Goal: Task Accomplishment & Management: Use online tool/utility

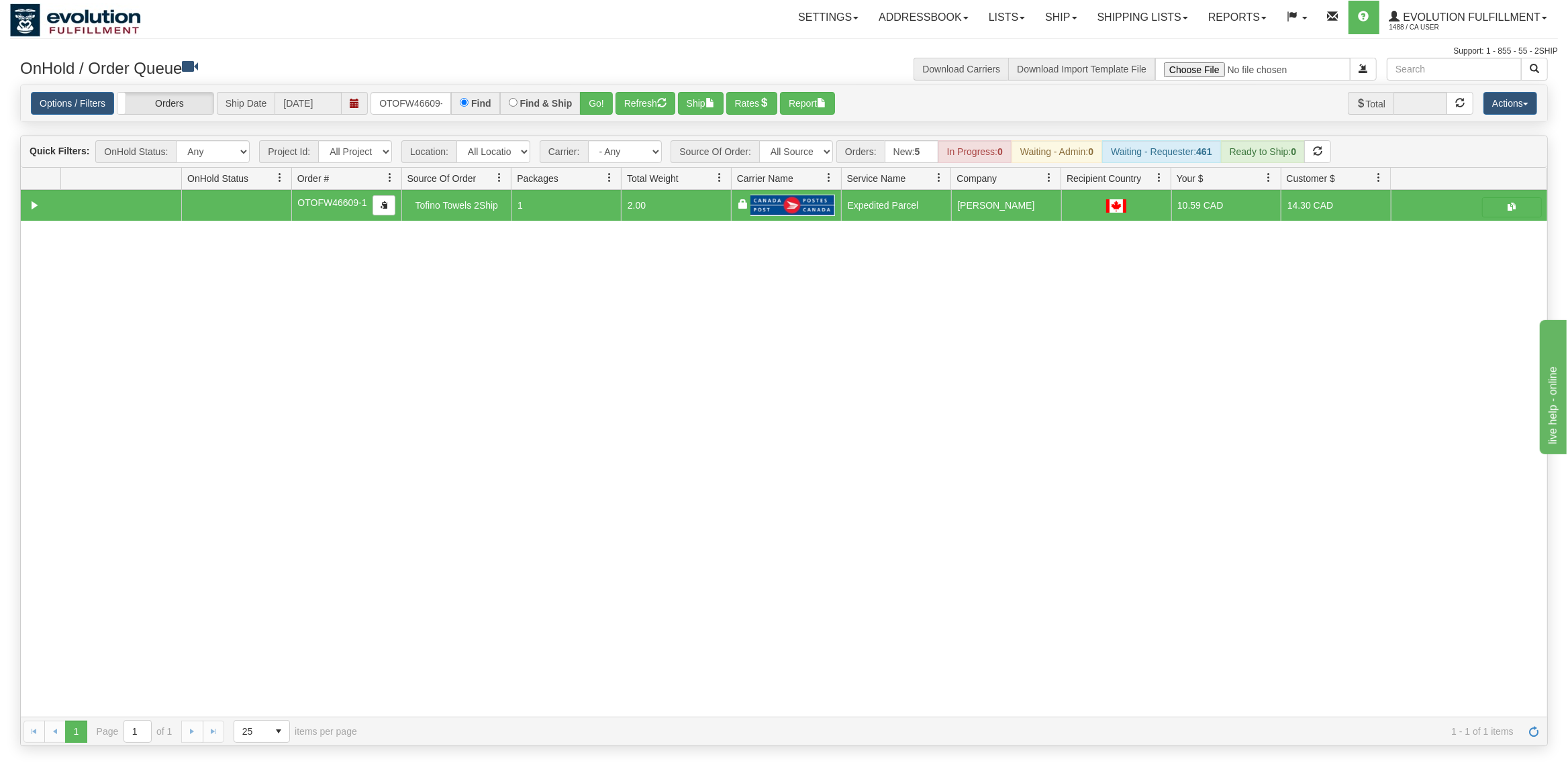
scroll to position [0, 5]
click at [409, 100] on input "OTOFW46609-1" at bounding box center [411, 104] width 80 height 23
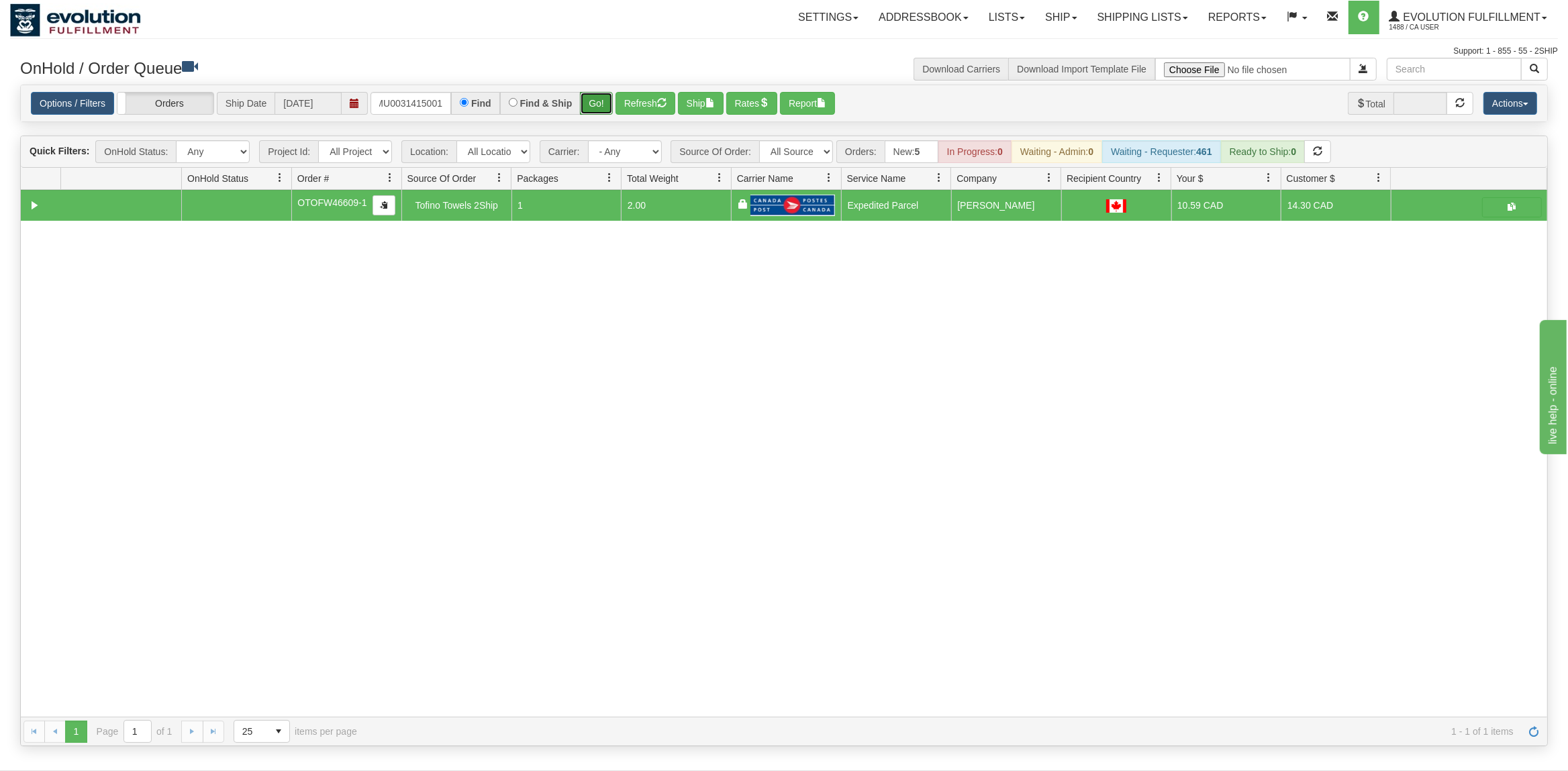
click at [602, 106] on button "Go!" at bounding box center [596, 104] width 33 height 23
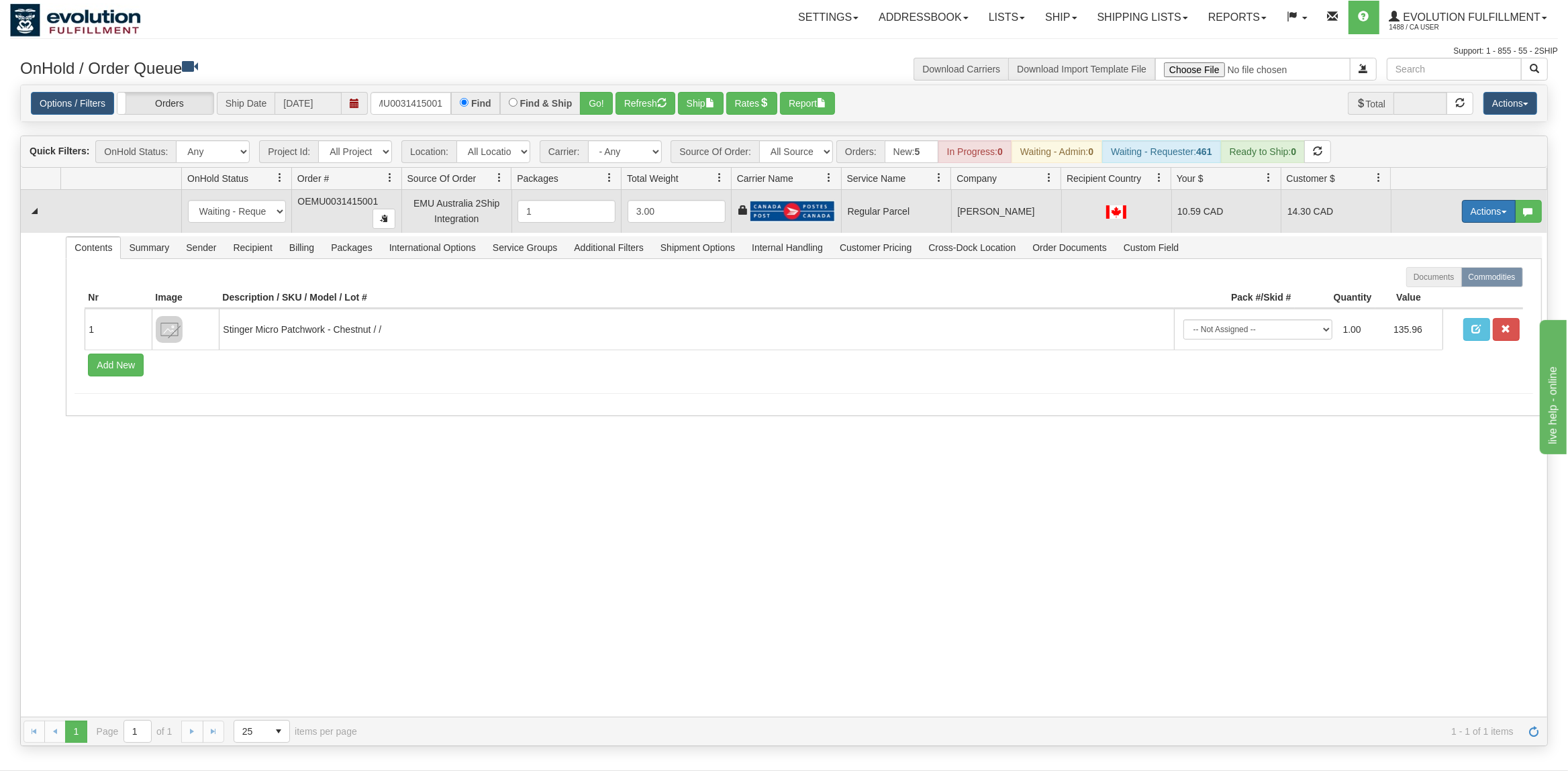
click at [1488, 212] on button "Actions" at bounding box center [1489, 212] width 54 height 23
click at [1454, 273] on span "Rate All Services" at bounding box center [1461, 272] width 80 height 11
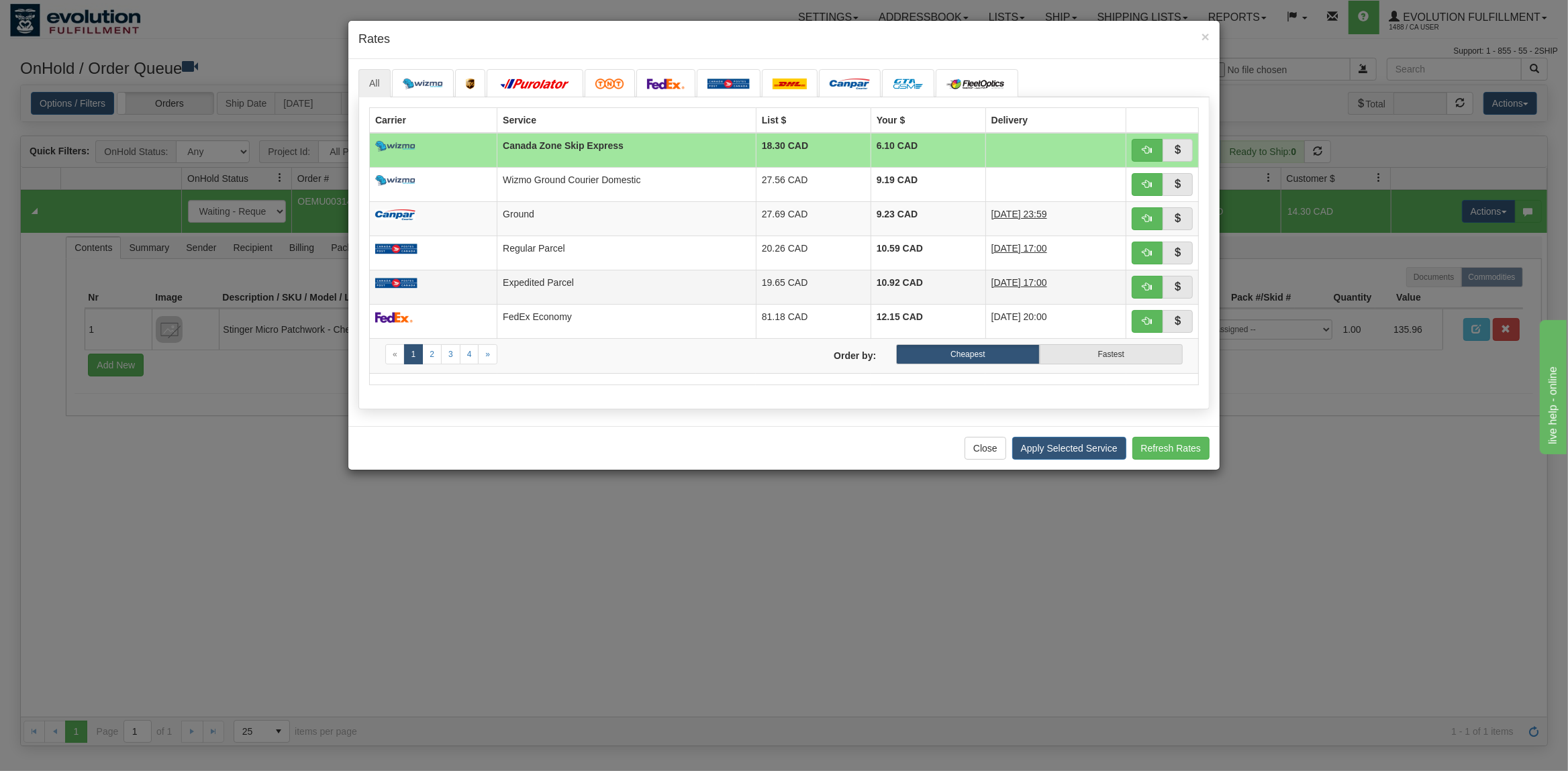
click at [562, 283] on td "Expedited Parcel" at bounding box center [626, 287] width 259 height 34
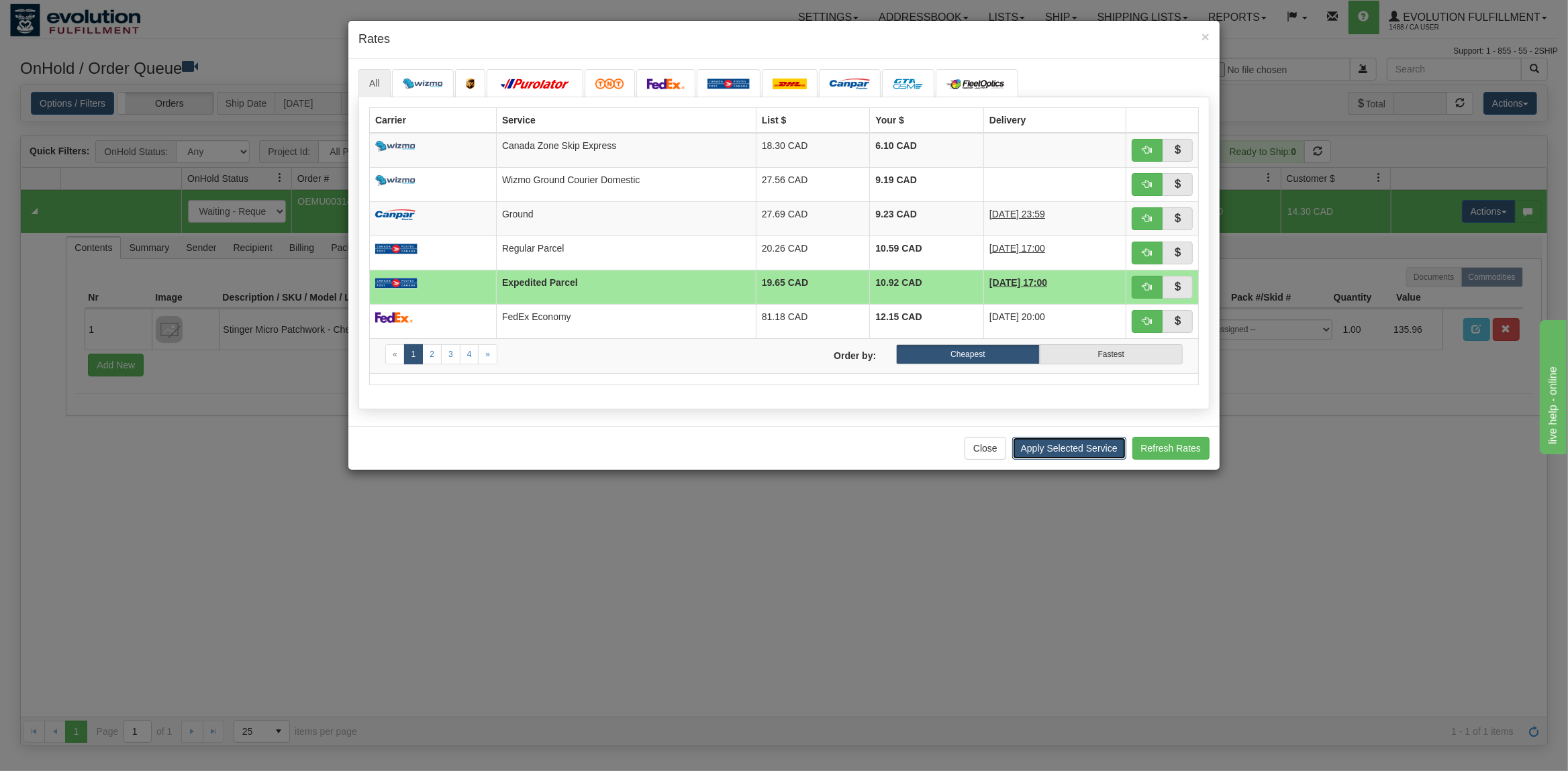
click at [1032, 450] on button "Apply Selected Service" at bounding box center [1069, 449] width 114 height 23
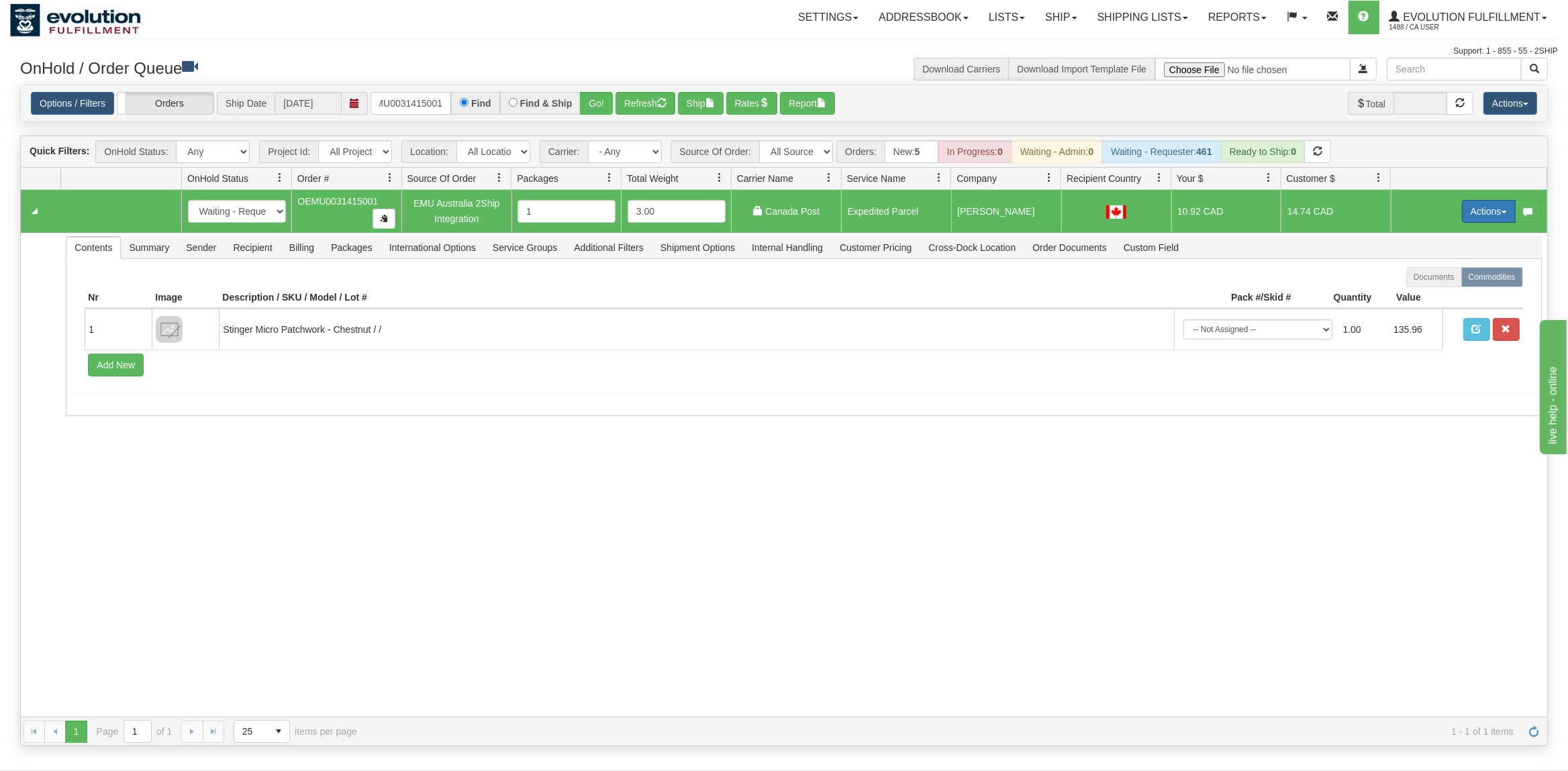
drag, startPoint x: 1480, startPoint y: 213, endPoint x: 1448, endPoint y: 268, distance: 63.6
click at [1480, 215] on button "Actions" at bounding box center [1489, 212] width 54 height 23
click at [1421, 289] on span at bounding box center [1426, 289] width 9 height 9
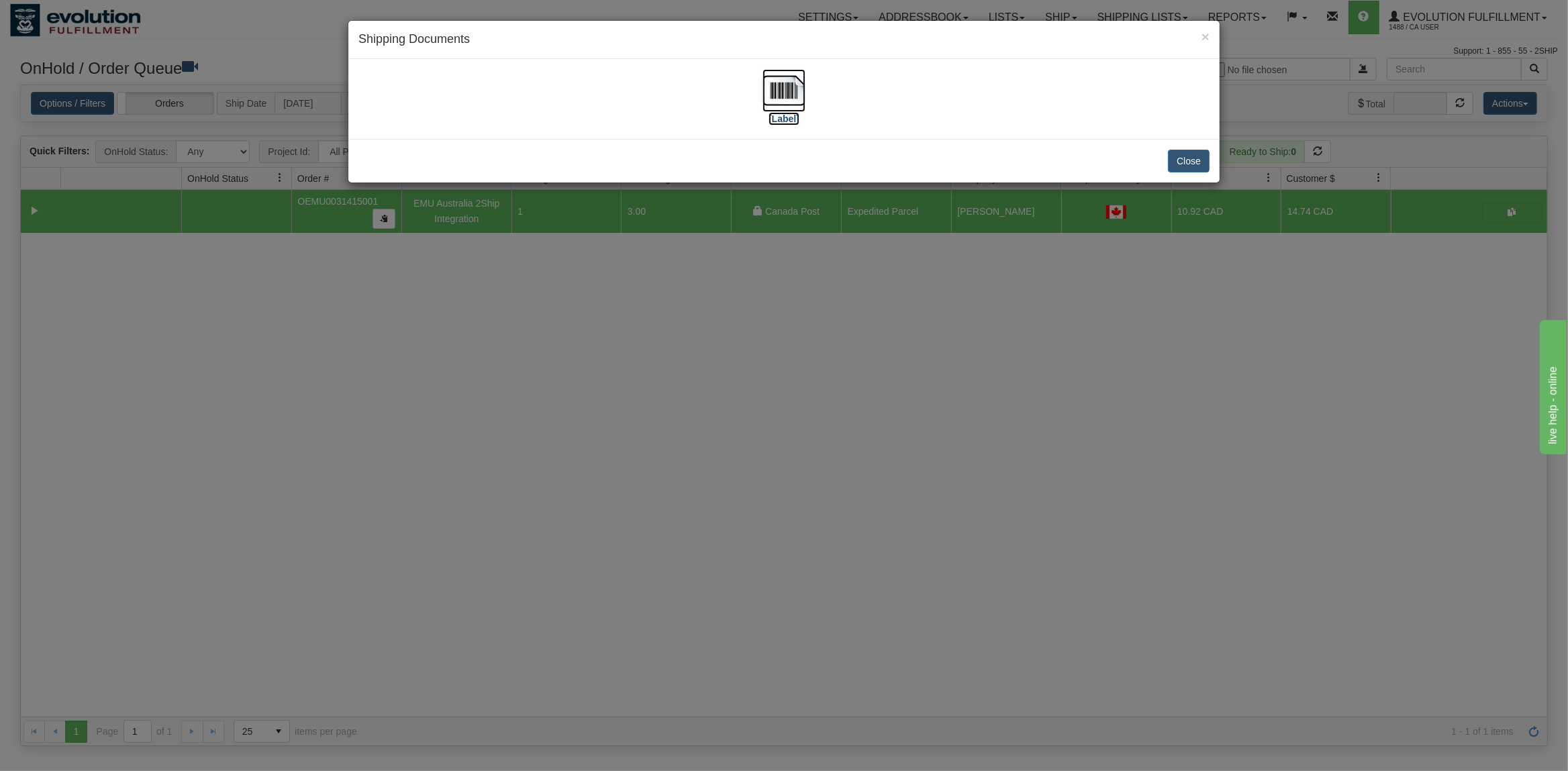
click at [776, 90] on img at bounding box center [784, 91] width 43 height 43
click at [1211, 168] on div "Close" at bounding box center [784, 161] width 871 height 43
drag, startPoint x: 1172, startPoint y: 160, endPoint x: 1186, endPoint y: 161, distance: 14.0
click at [1175, 160] on button "Close" at bounding box center [1189, 161] width 42 height 23
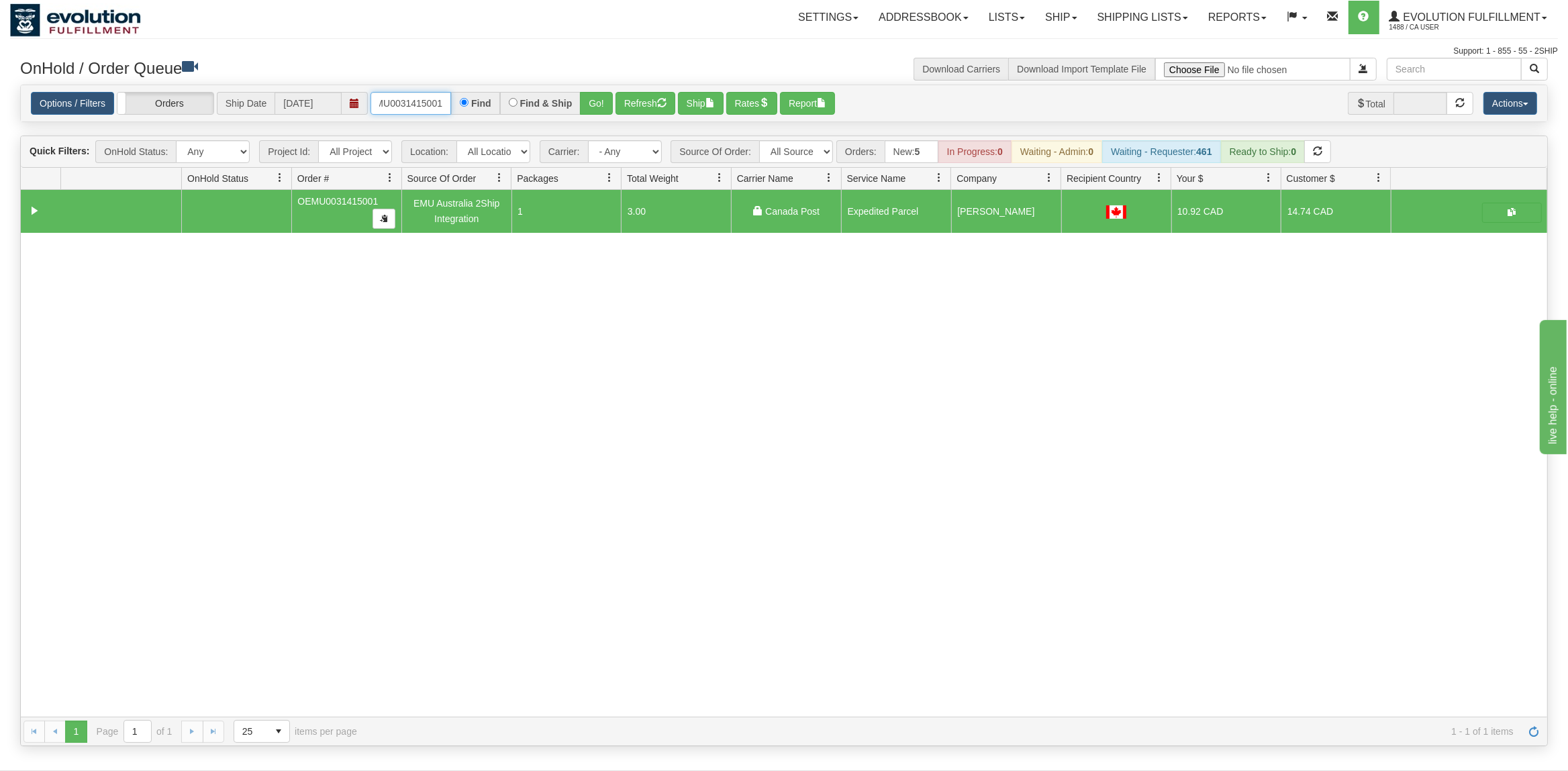
click at [423, 110] on input "OEMU0031415001" at bounding box center [411, 104] width 80 height 23
click at [592, 101] on button "Go!" at bounding box center [596, 104] width 33 height 23
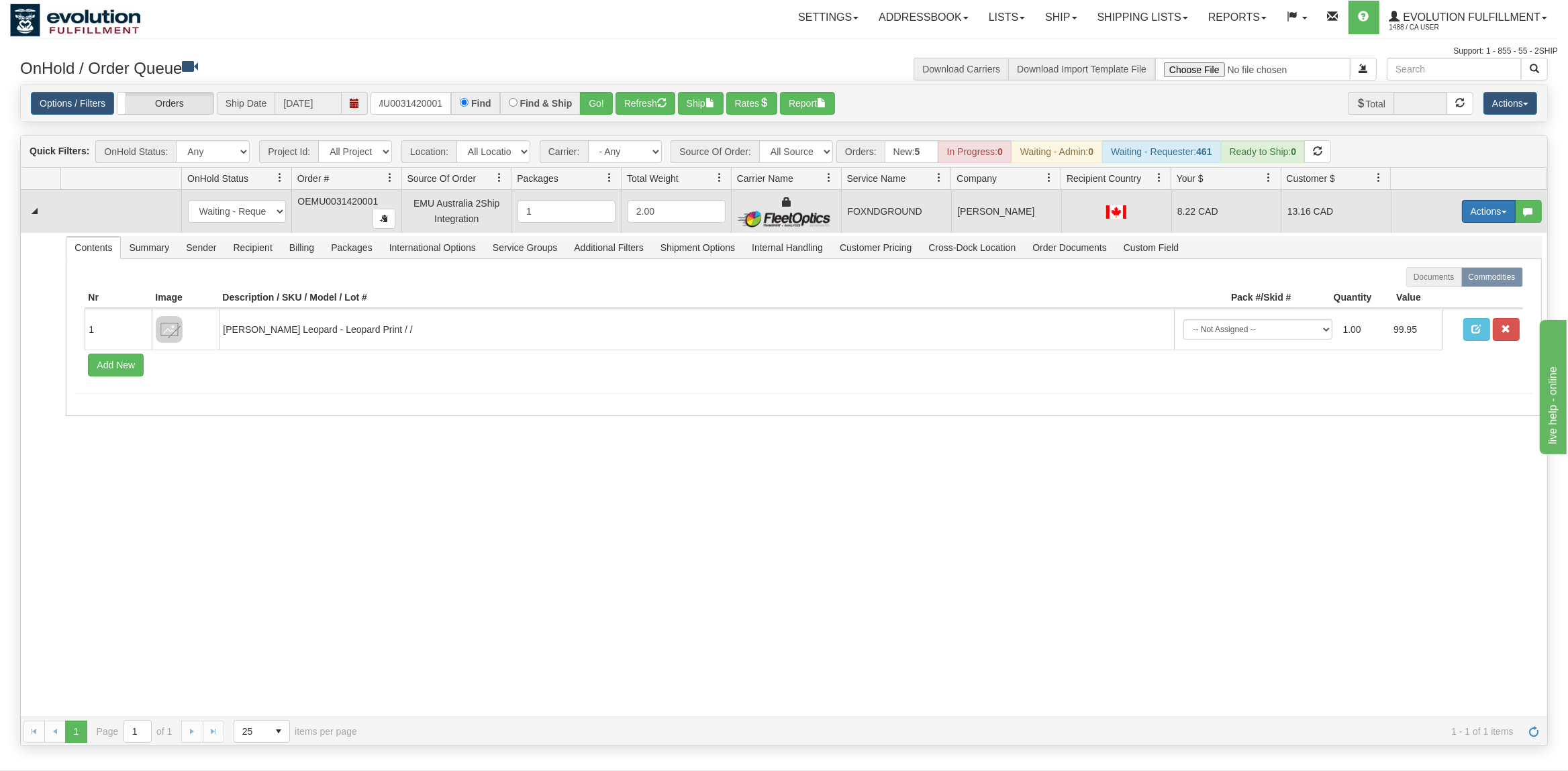
click at [1501, 213] on button "Actions" at bounding box center [1489, 212] width 54 height 23
click at [1439, 287] on span "Ship" at bounding box center [1435, 290] width 28 height 11
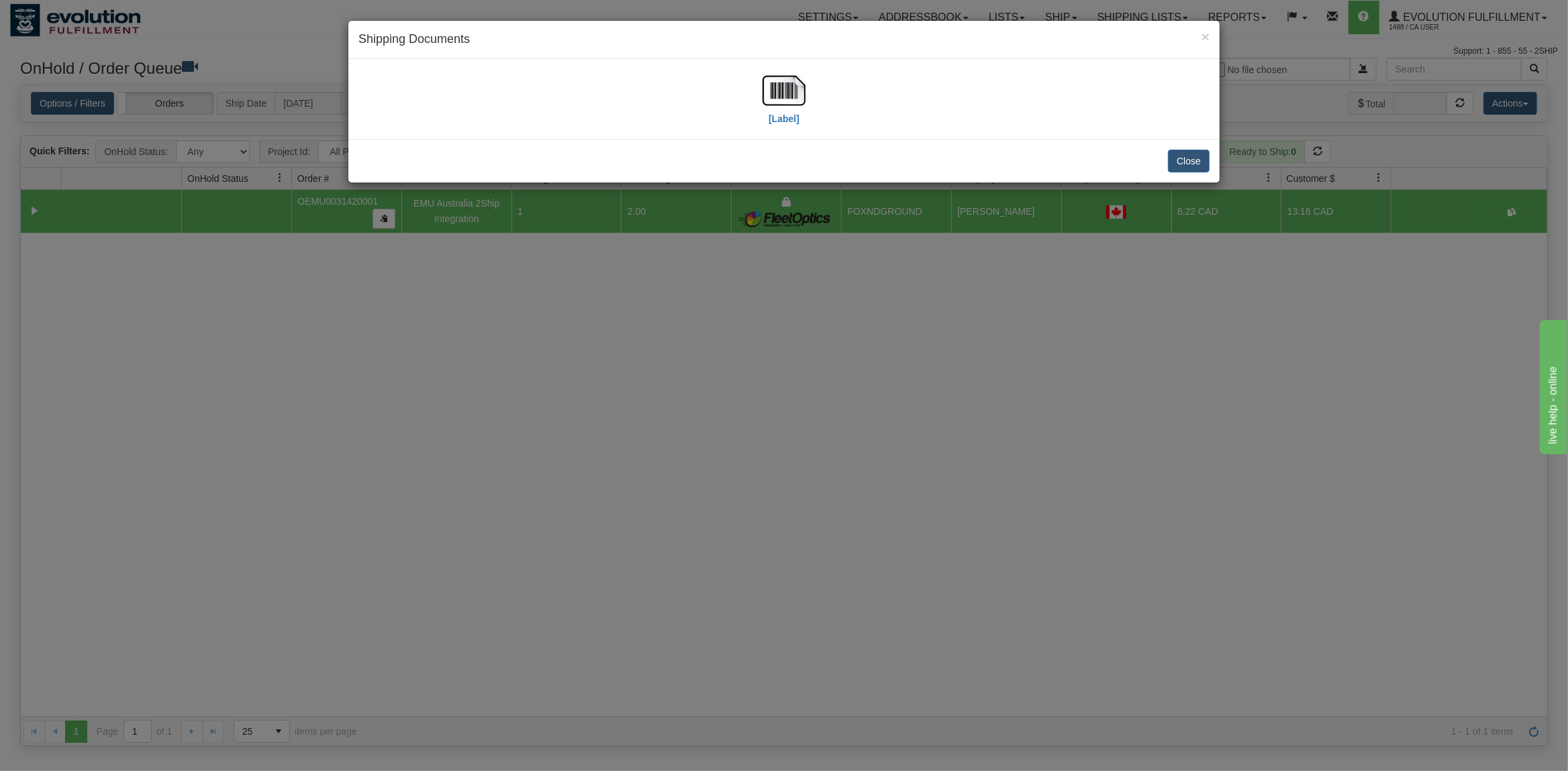
click at [807, 86] on div "[Label]" at bounding box center [784, 99] width 851 height 59
click at [796, 87] on img at bounding box center [784, 91] width 43 height 43
click at [1186, 161] on button "Close" at bounding box center [1189, 161] width 42 height 23
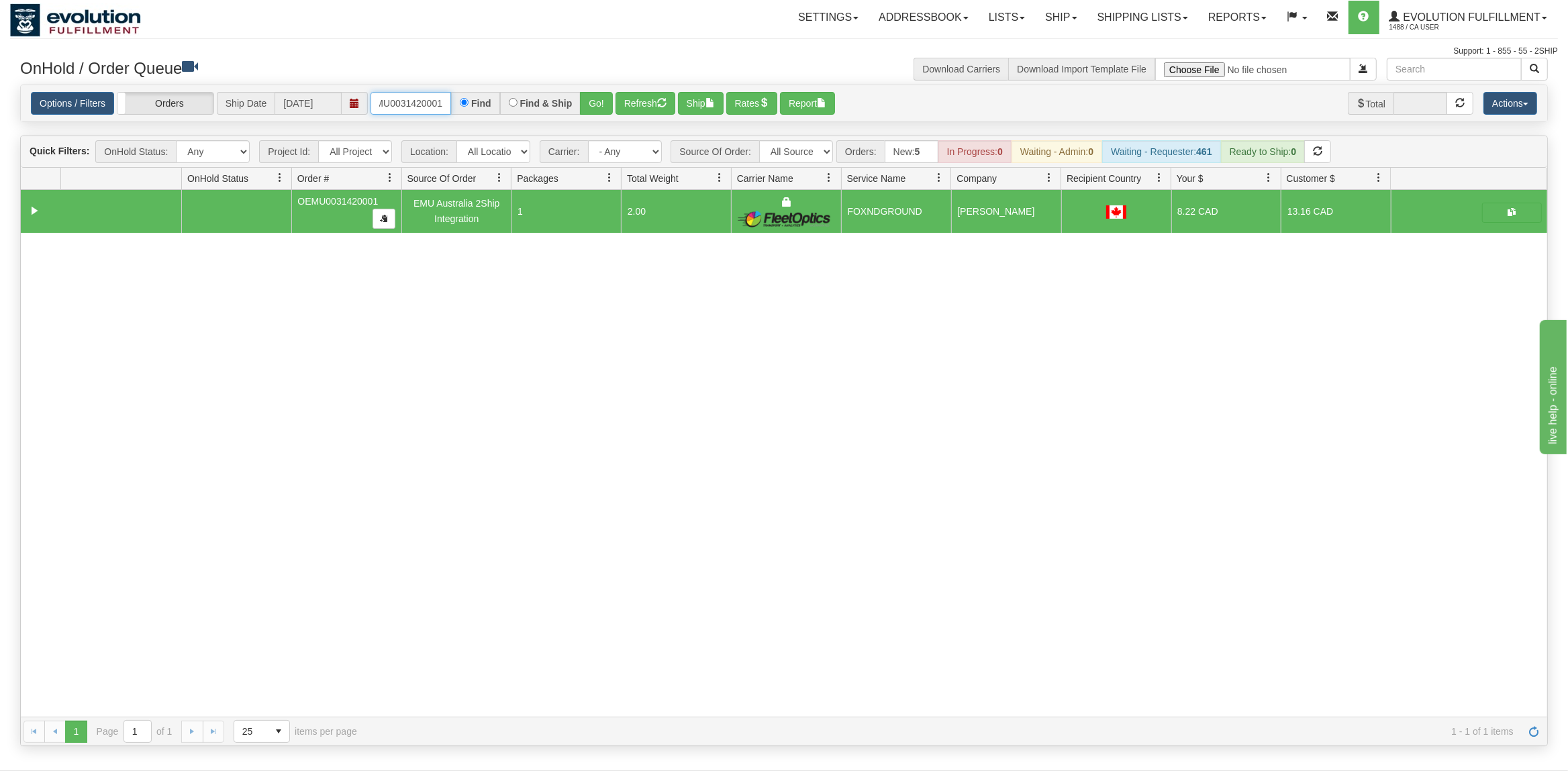
click at [412, 113] on input "OEMU0031420001" at bounding box center [411, 104] width 80 height 23
click at [412, 111] on input "OEMU0031420001" at bounding box center [411, 104] width 80 height 23
click at [598, 93] on button "Go!" at bounding box center [596, 104] width 33 height 23
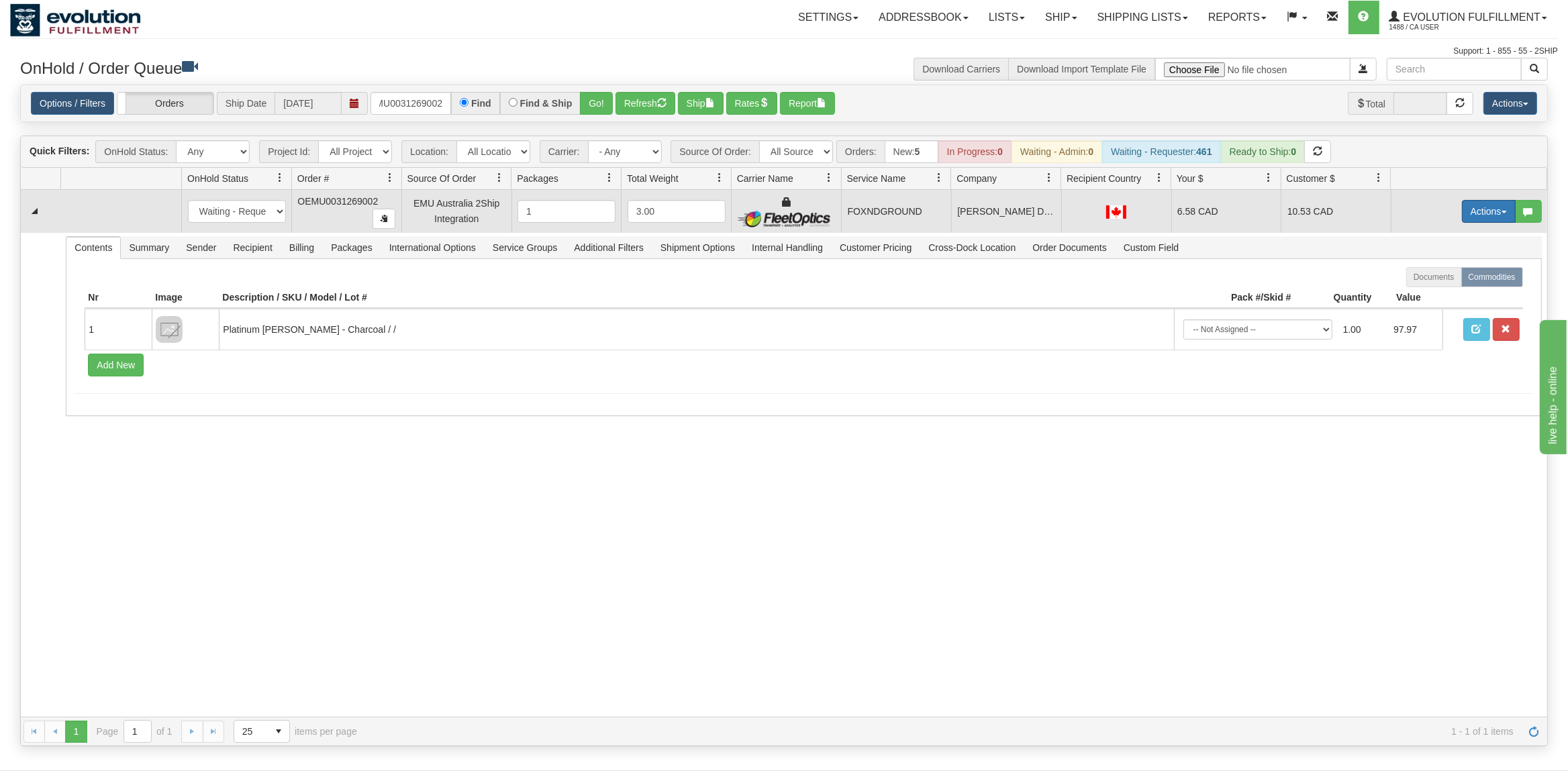
click at [1483, 218] on button "Actions" at bounding box center [1489, 212] width 54 height 23
click at [1438, 286] on link "Ship" at bounding box center [1461, 289] width 107 height 18
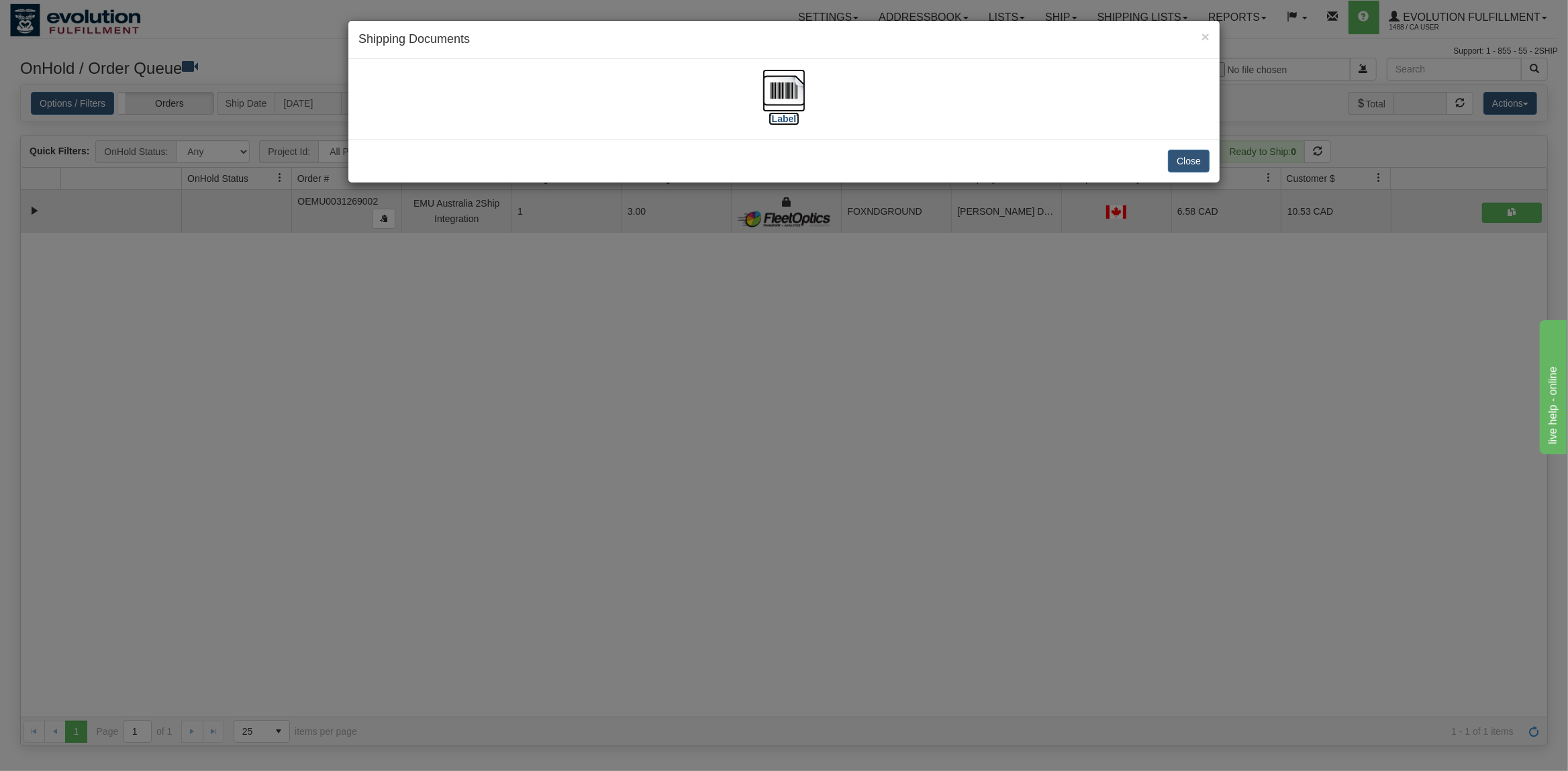
click at [777, 86] on img at bounding box center [784, 91] width 43 height 43
click at [1182, 161] on button "Close" at bounding box center [1189, 161] width 42 height 23
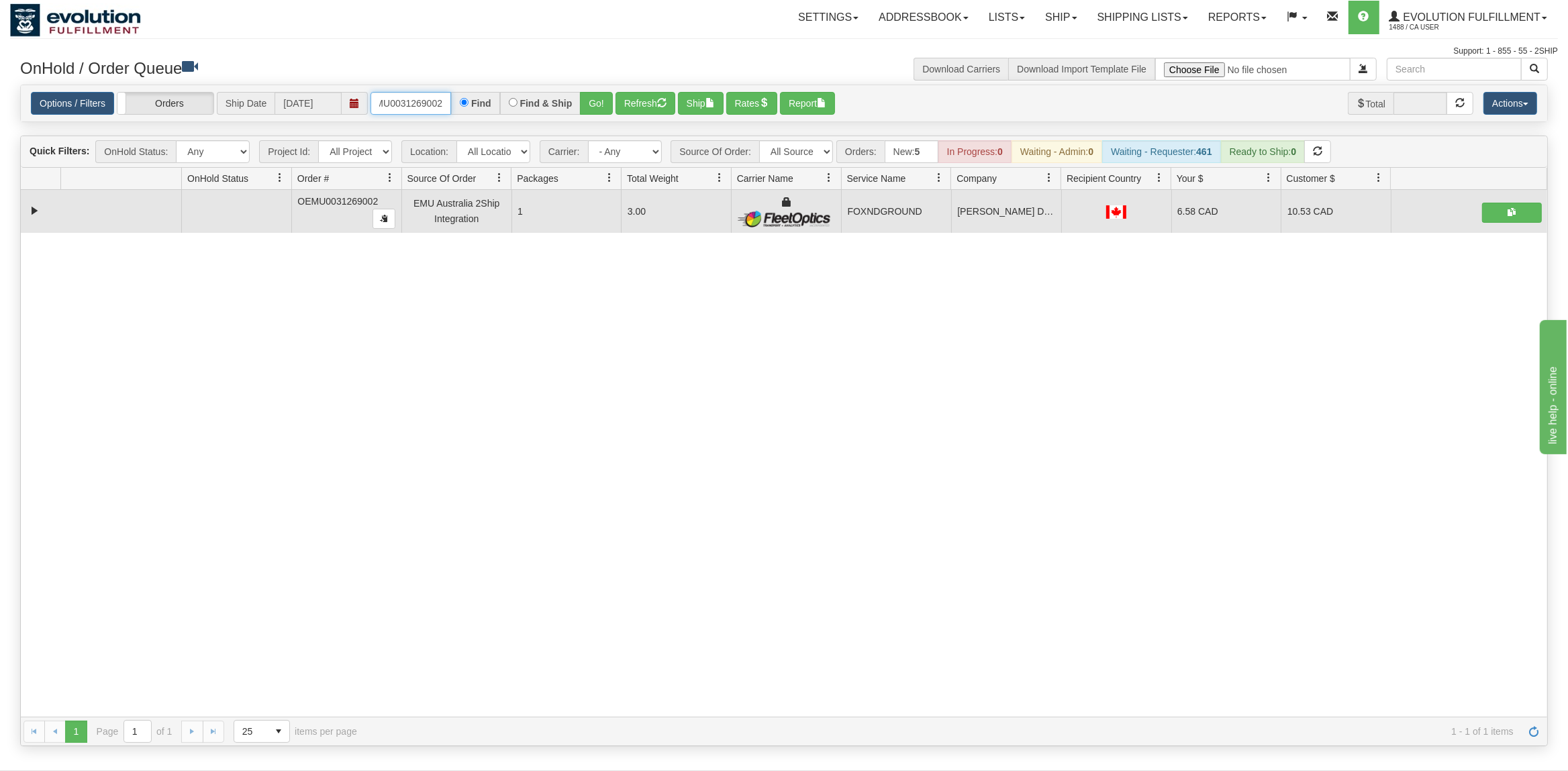
click at [422, 101] on input "OEMU0031269002" at bounding box center [411, 104] width 80 height 23
click at [607, 98] on button "Go!" at bounding box center [596, 104] width 33 height 23
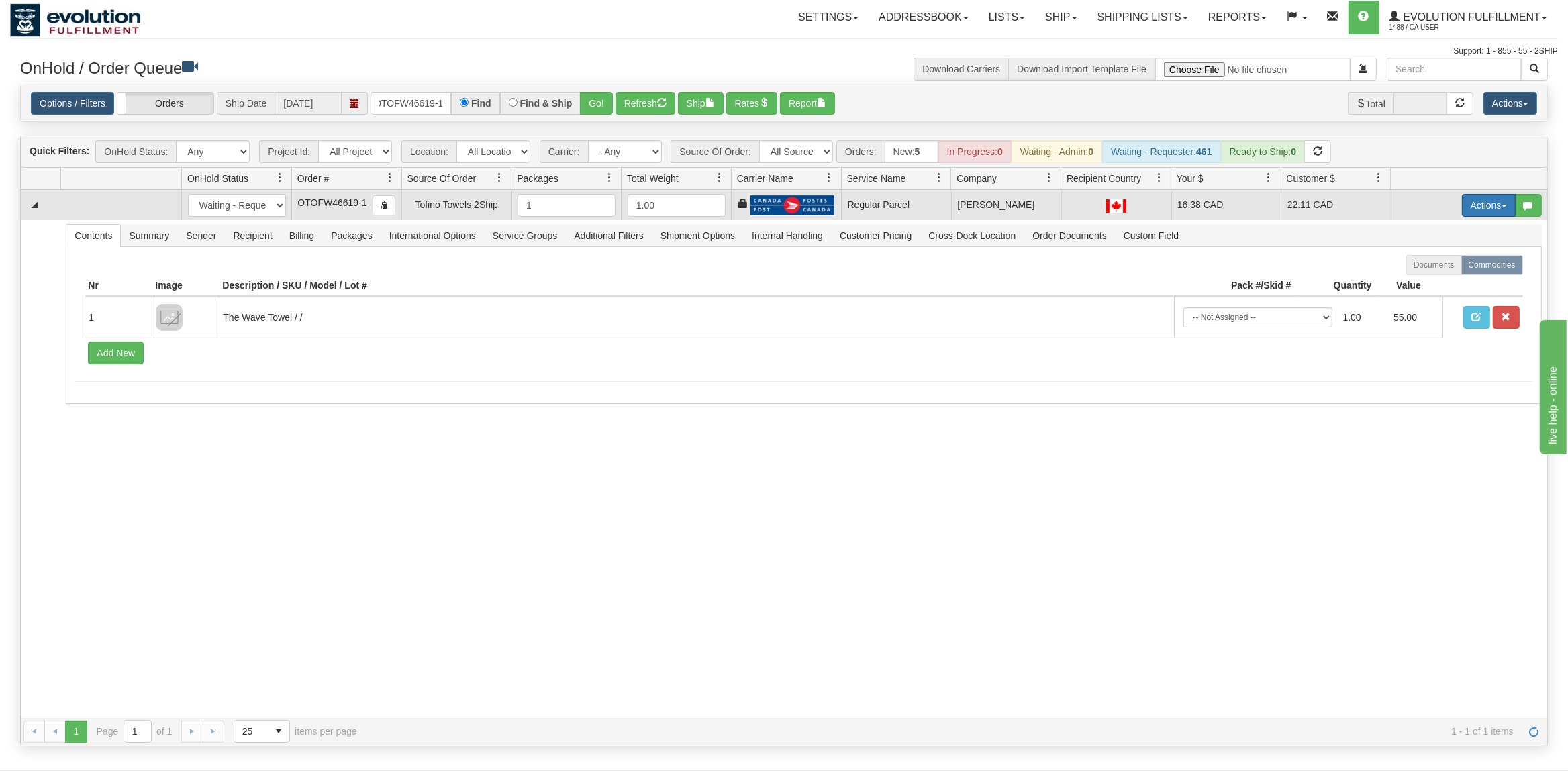
click at [1478, 205] on button "Actions" at bounding box center [1489, 205] width 54 height 23
click at [1444, 269] on span "Rate All Services" at bounding box center [1461, 266] width 80 height 11
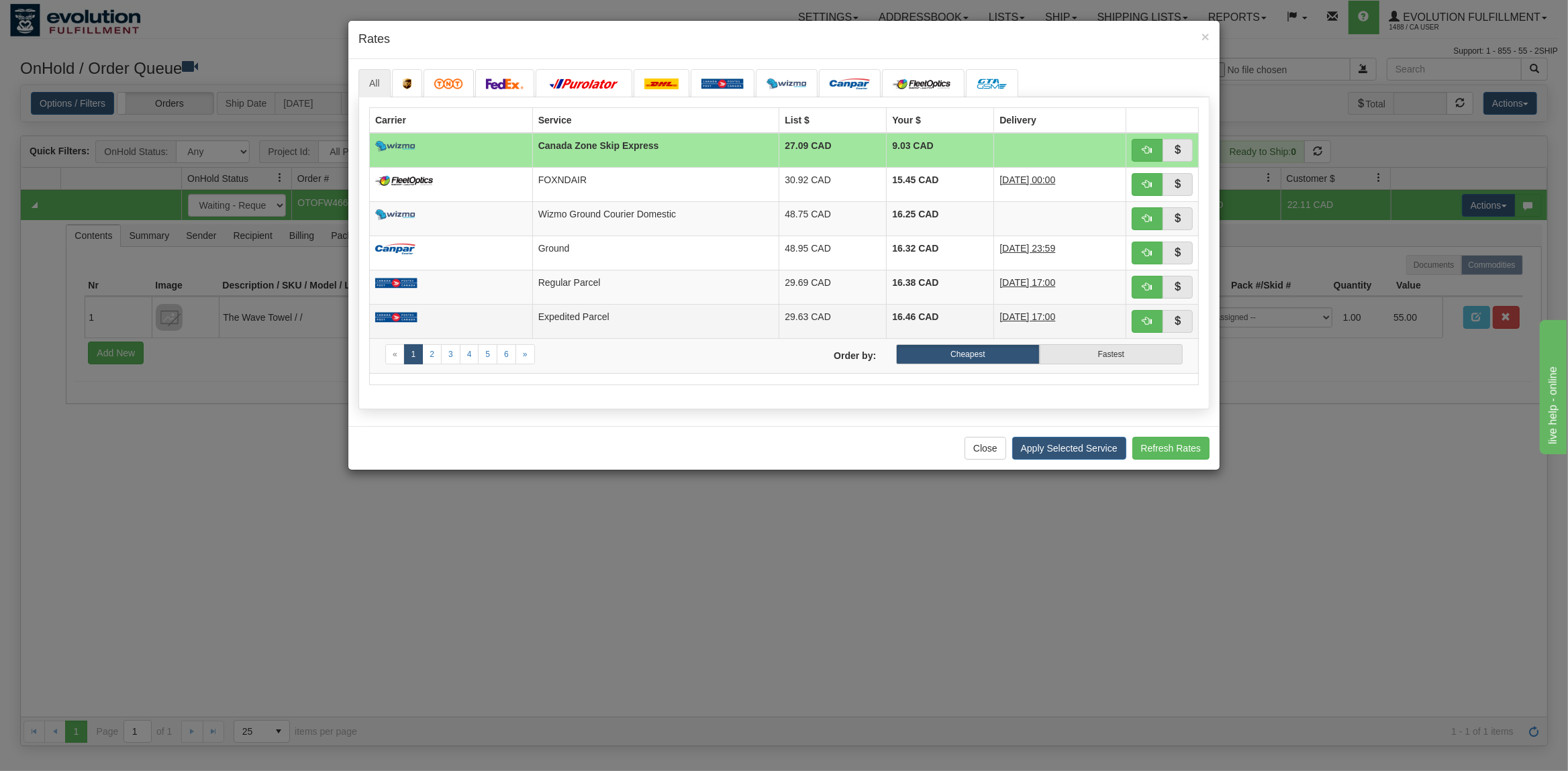
click at [487, 321] on td at bounding box center [451, 321] width 163 height 34
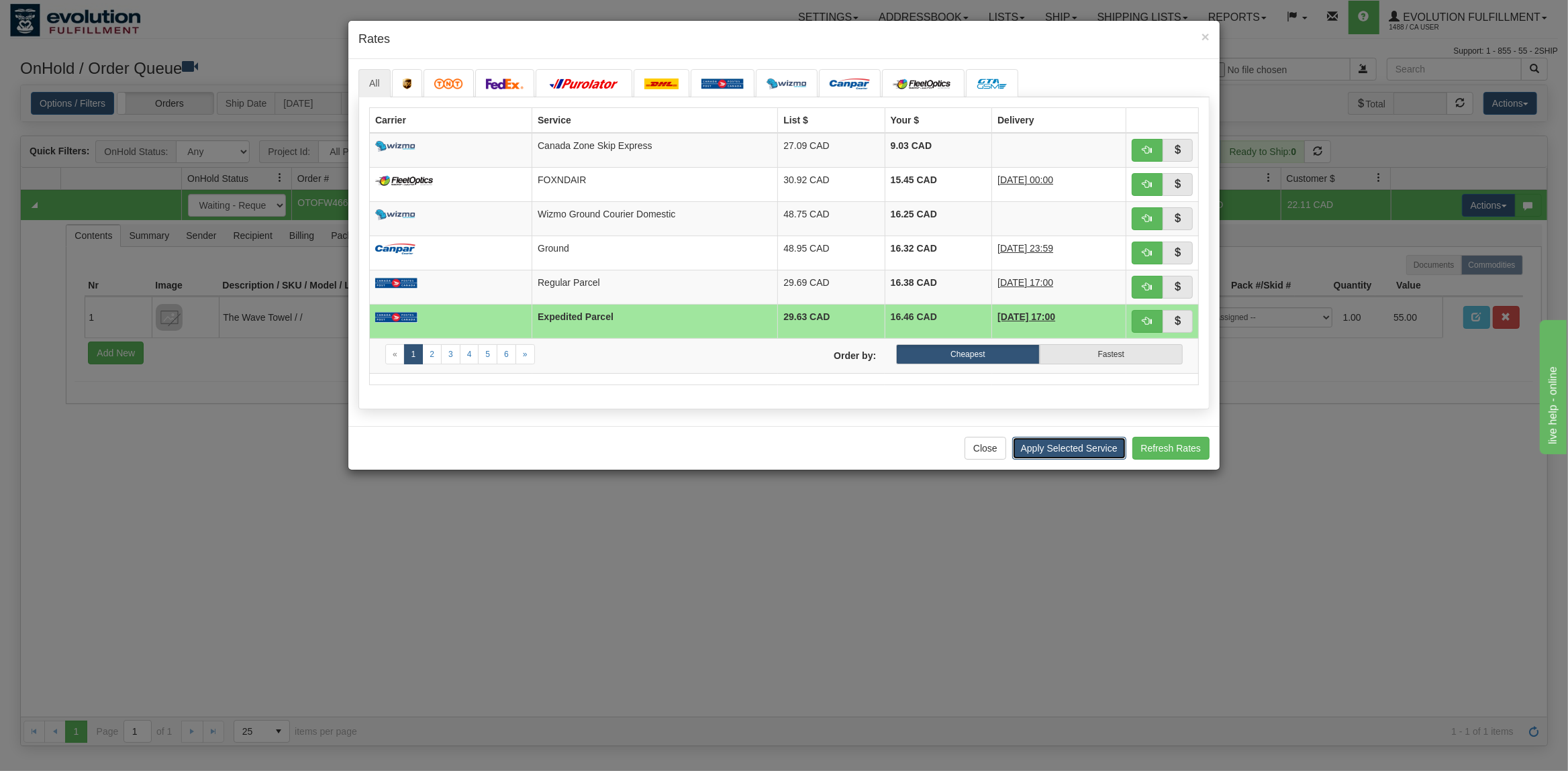
click at [1040, 460] on button "Apply Selected Service" at bounding box center [1069, 449] width 114 height 23
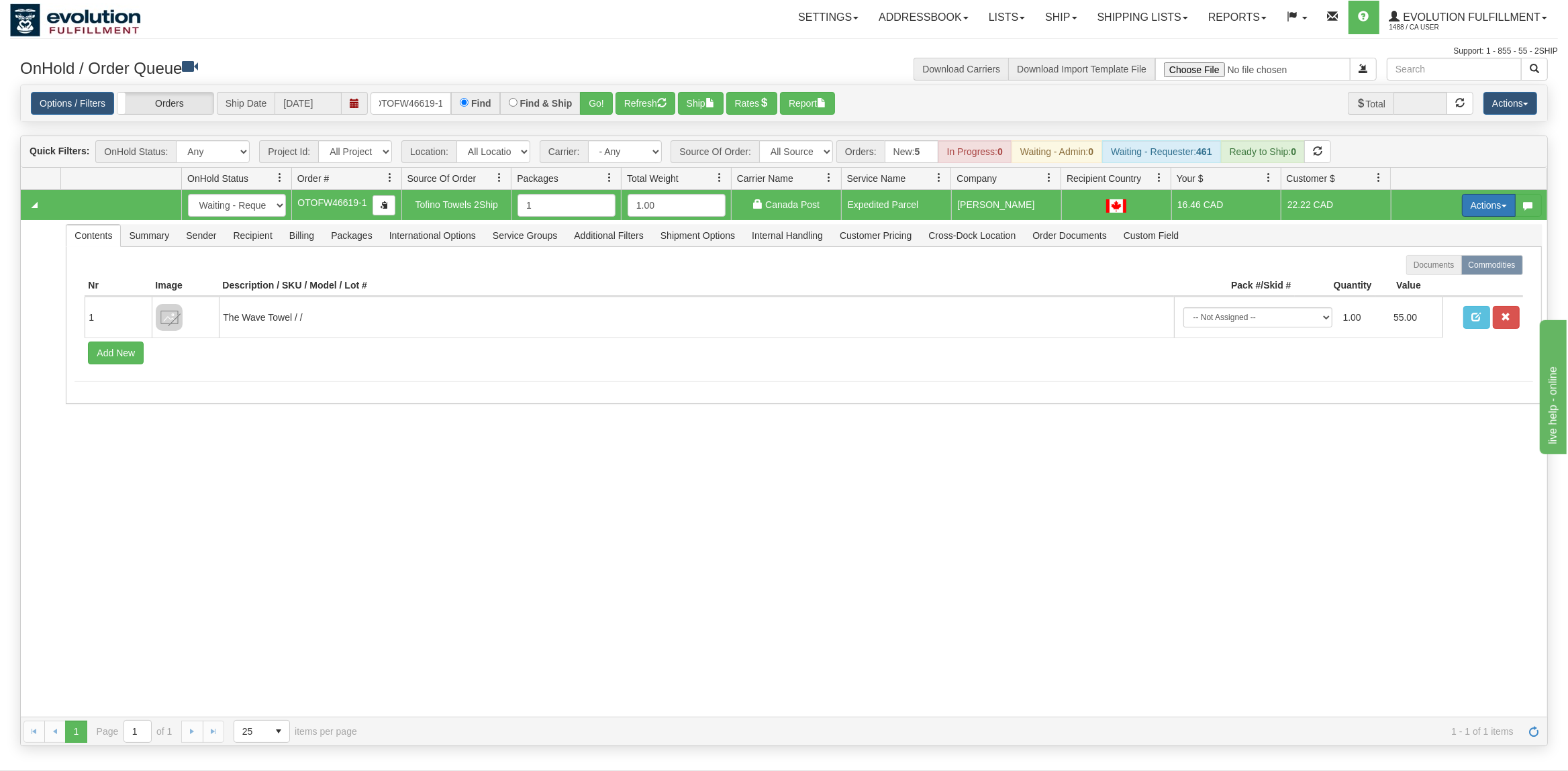
click at [1488, 207] on button "Actions" at bounding box center [1489, 205] width 54 height 23
click at [1421, 286] on span at bounding box center [1426, 283] width 9 height 9
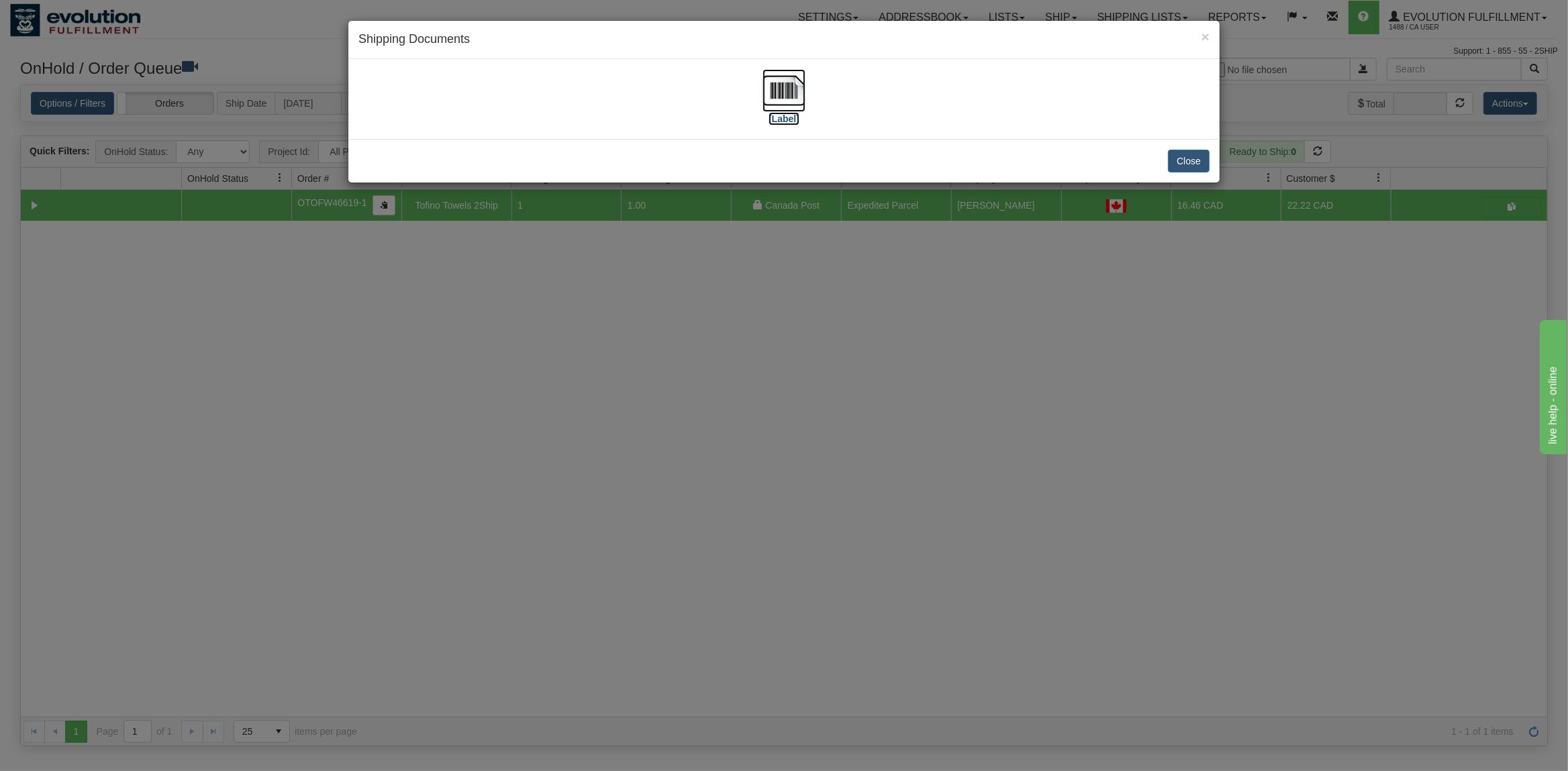
click at [778, 93] on img at bounding box center [784, 91] width 43 height 43
click at [1187, 161] on button "Close" at bounding box center [1189, 161] width 42 height 23
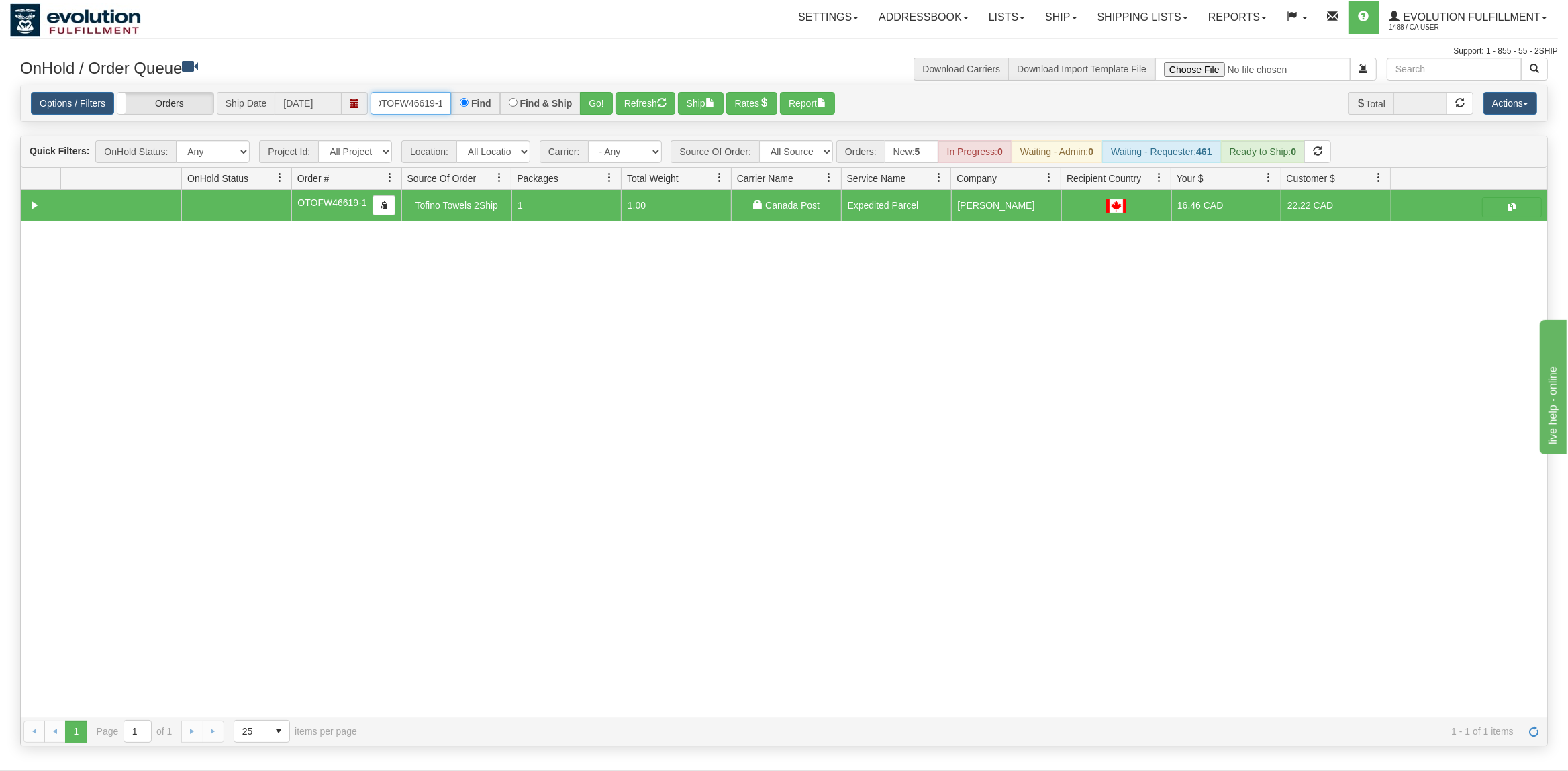
click at [399, 98] on input "OTOFW46619-1" at bounding box center [411, 104] width 80 height 23
click at [399, 100] on input "OTOFW46619-1" at bounding box center [411, 104] width 80 height 23
click at [400, 100] on input "OTOFW46619-1" at bounding box center [411, 104] width 80 height 23
click at [607, 97] on button "Go!" at bounding box center [596, 104] width 33 height 23
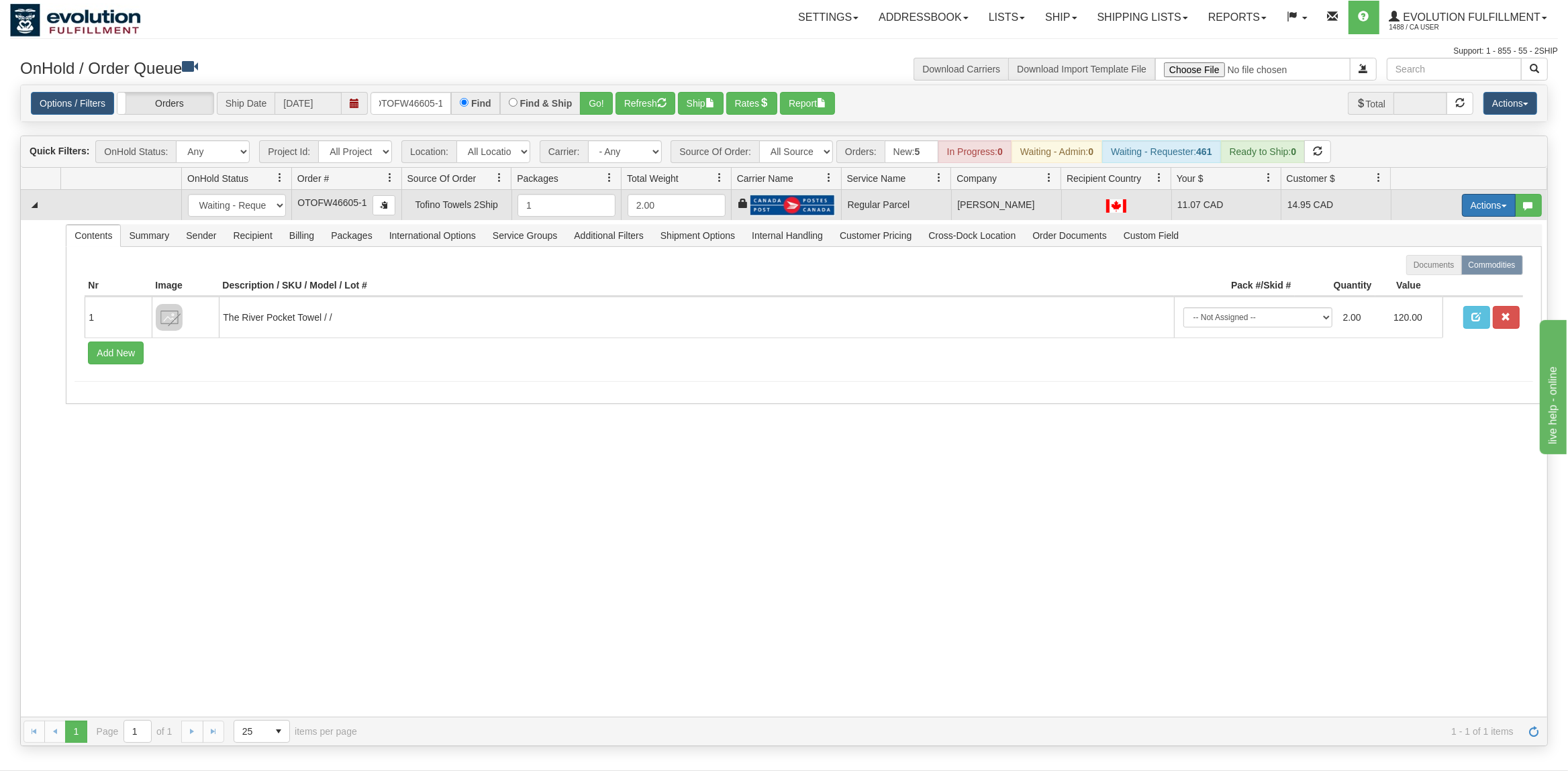
click at [1492, 209] on button "Actions" at bounding box center [1489, 205] width 54 height 23
click at [1434, 267] on span "Rate All Services" at bounding box center [1461, 266] width 80 height 11
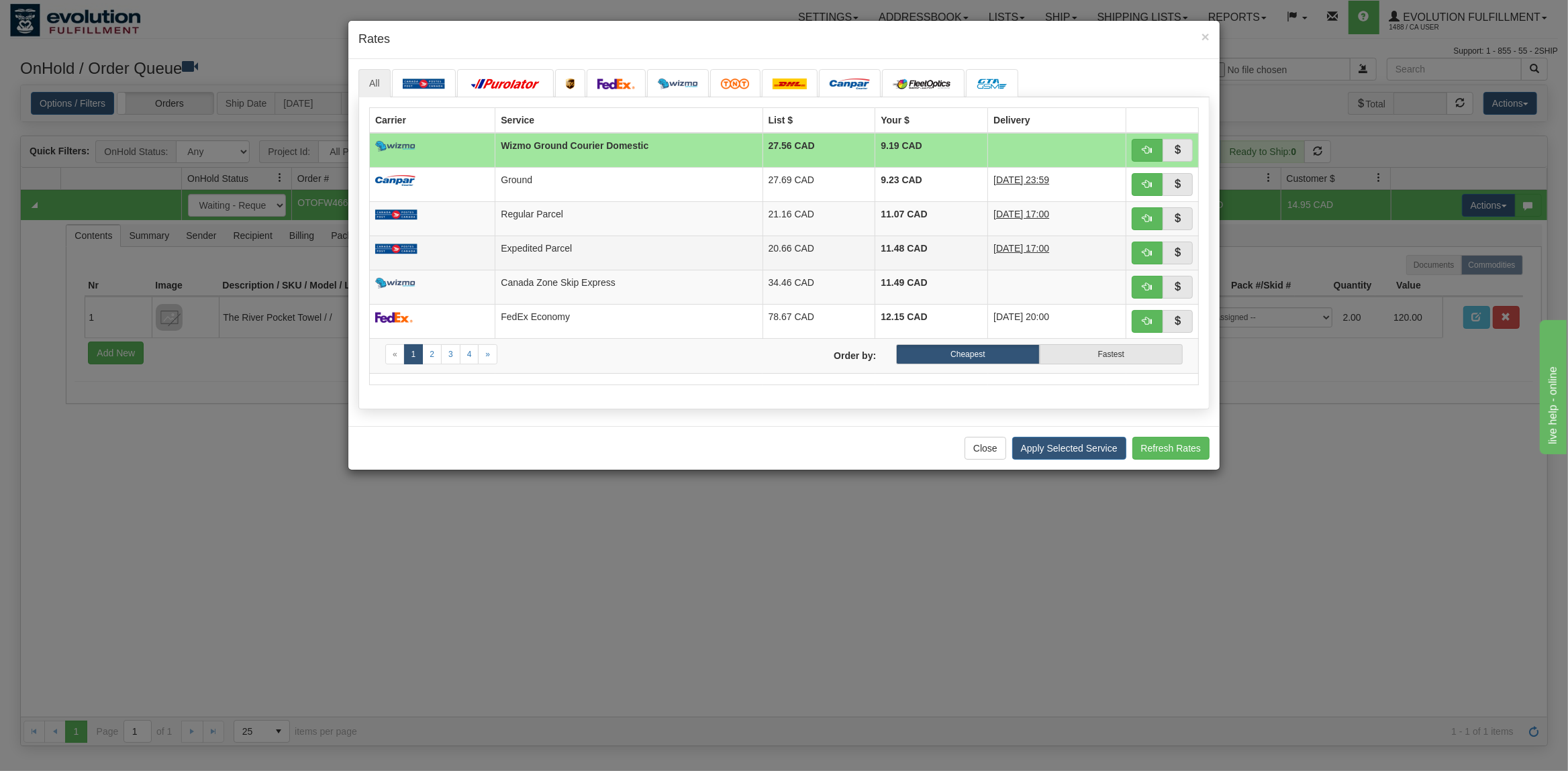
drag, startPoint x: 566, startPoint y: 258, endPoint x: 908, endPoint y: 322, distance: 347.9
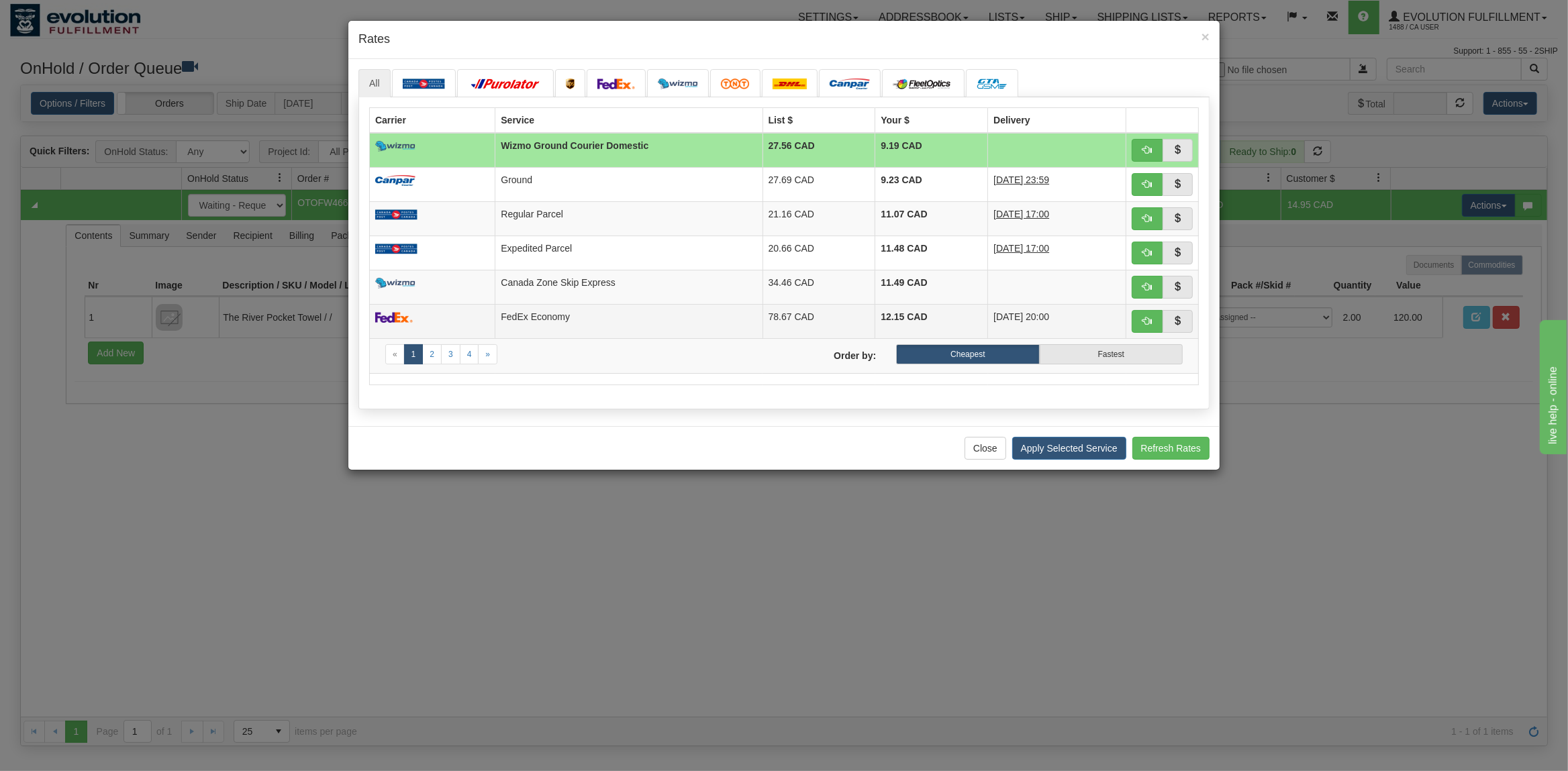
click at [568, 258] on td "Expedited Parcel" at bounding box center [629, 253] width 267 height 34
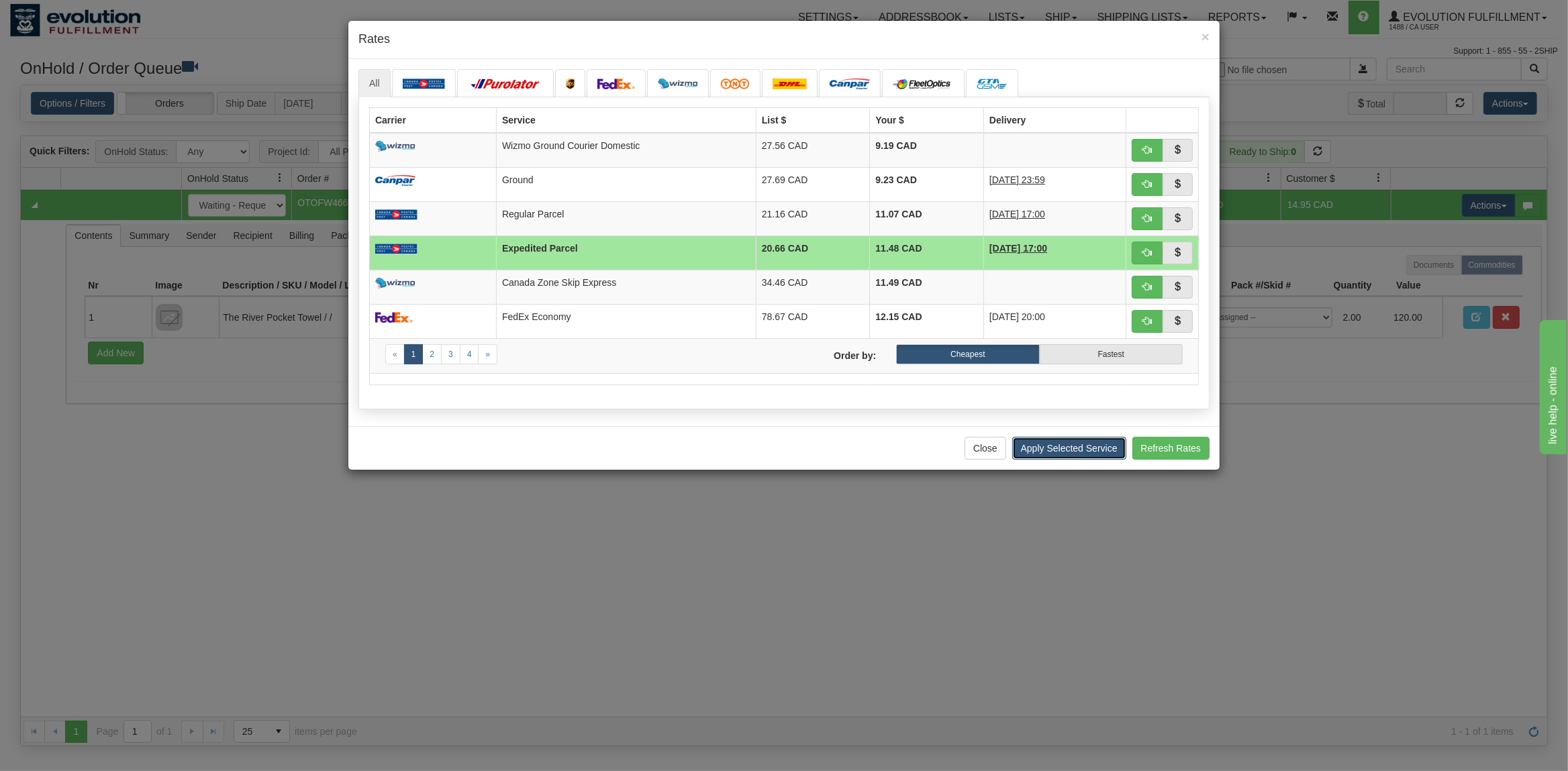
click at [1070, 453] on button "Apply Selected Service" at bounding box center [1069, 449] width 114 height 23
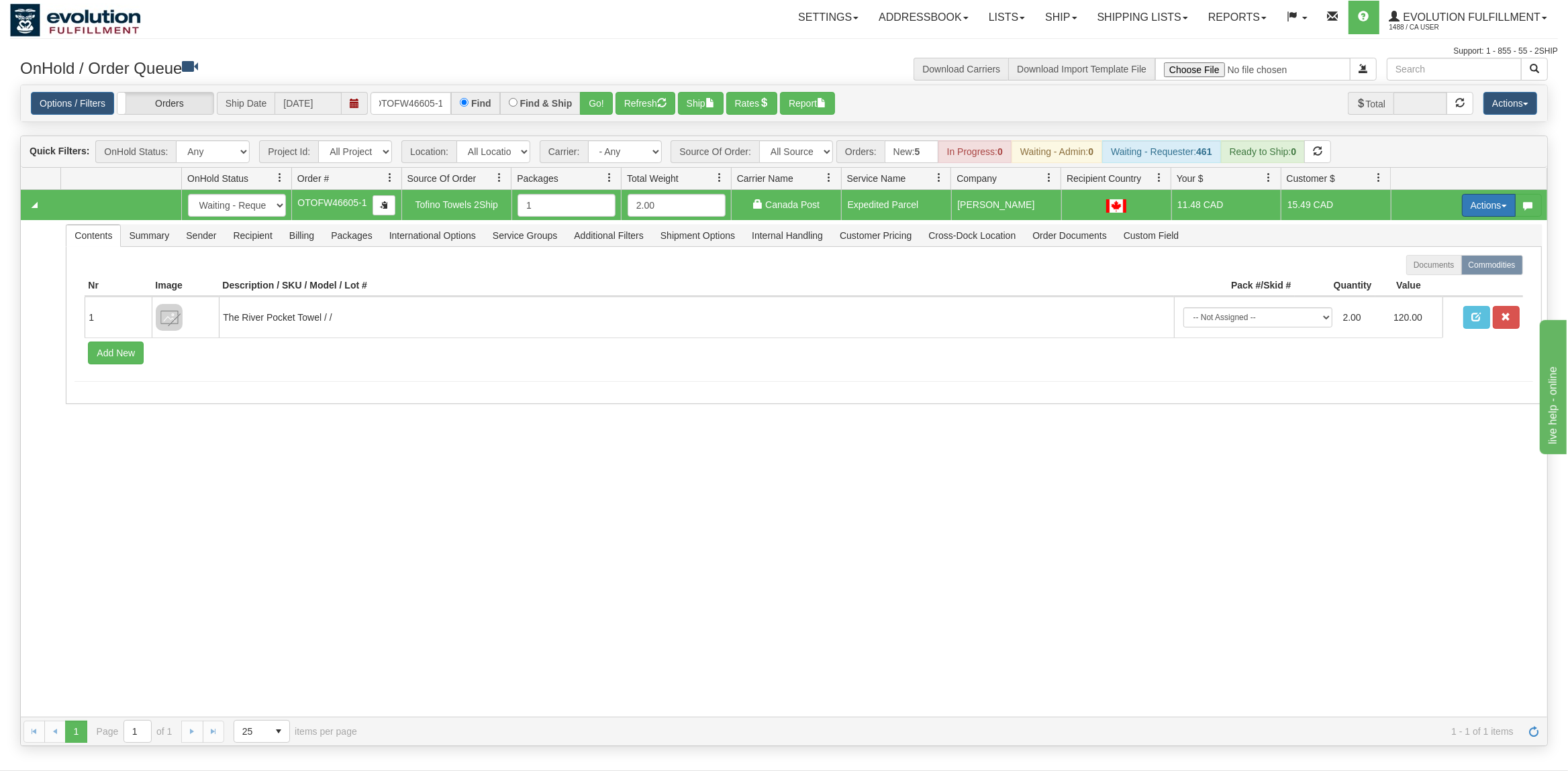
click at [1473, 208] on button "Actions" at bounding box center [1489, 205] width 54 height 23
click at [1432, 285] on span "Ship" at bounding box center [1435, 284] width 28 height 11
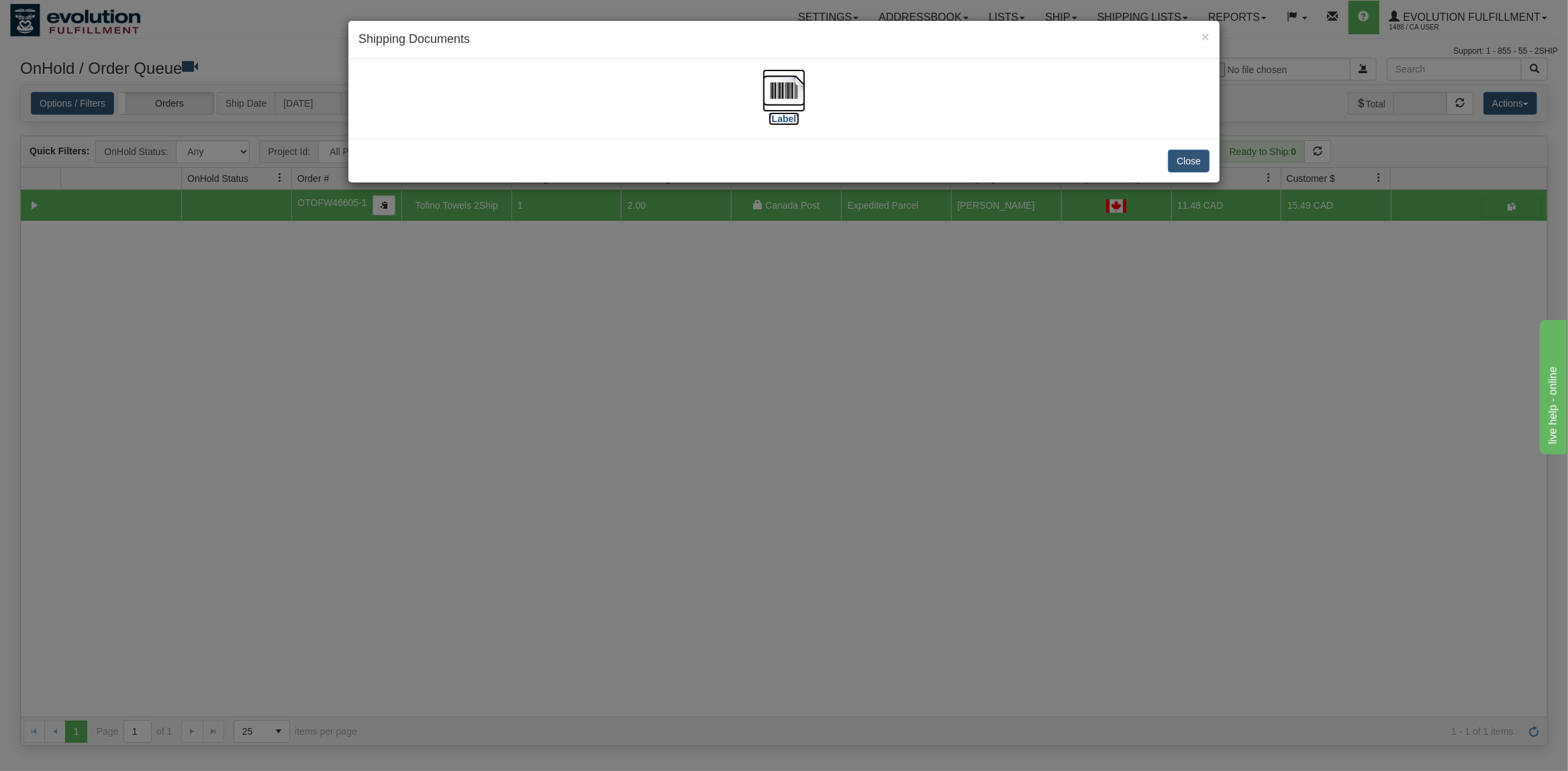
click at [777, 96] on img at bounding box center [784, 91] width 43 height 43
click at [1170, 164] on button "Close" at bounding box center [1189, 161] width 42 height 23
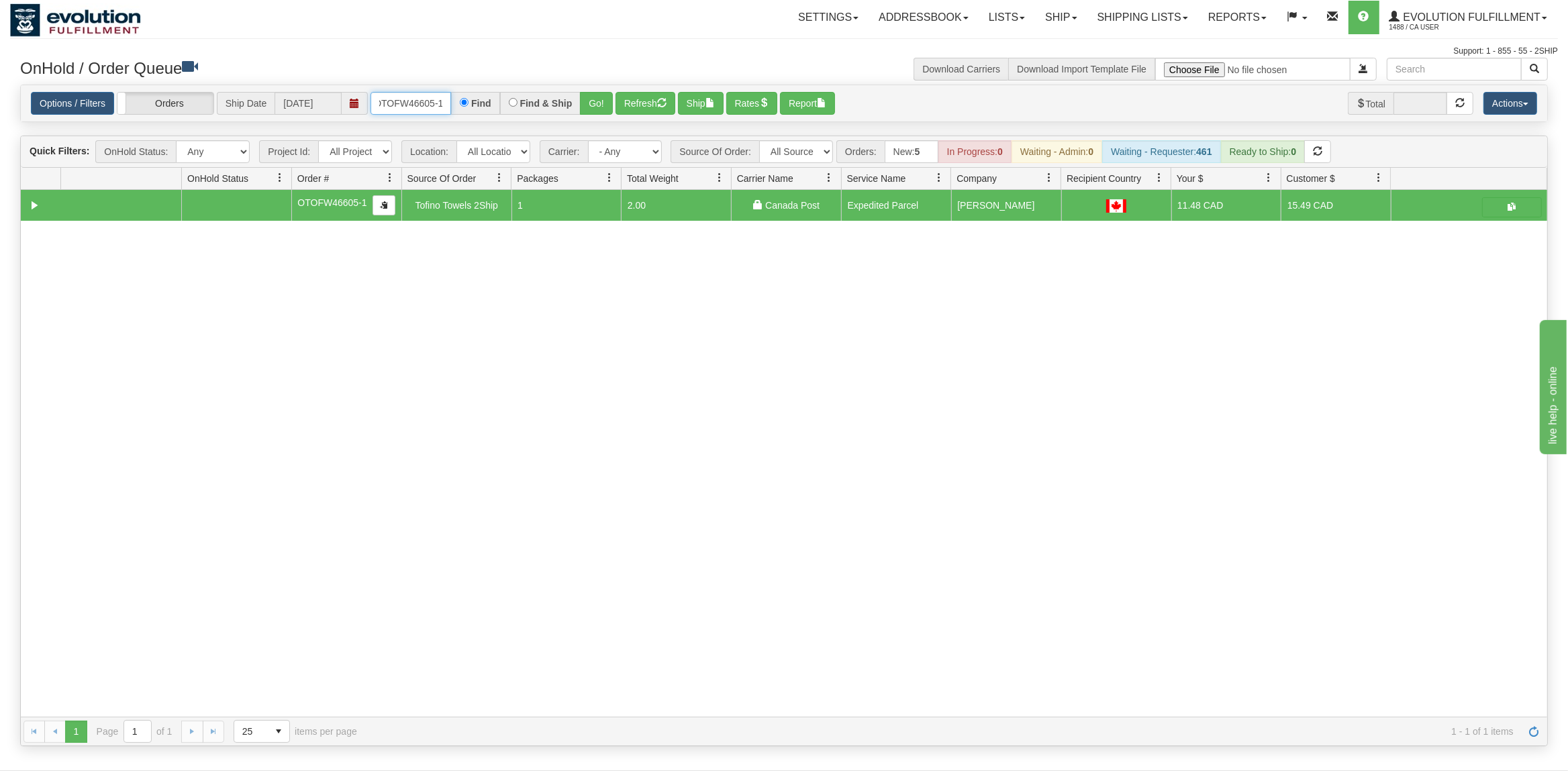
click at [435, 110] on input "OTOFW46605-1" at bounding box center [411, 104] width 80 height 23
click at [607, 105] on button "Go!" at bounding box center [596, 104] width 33 height 23
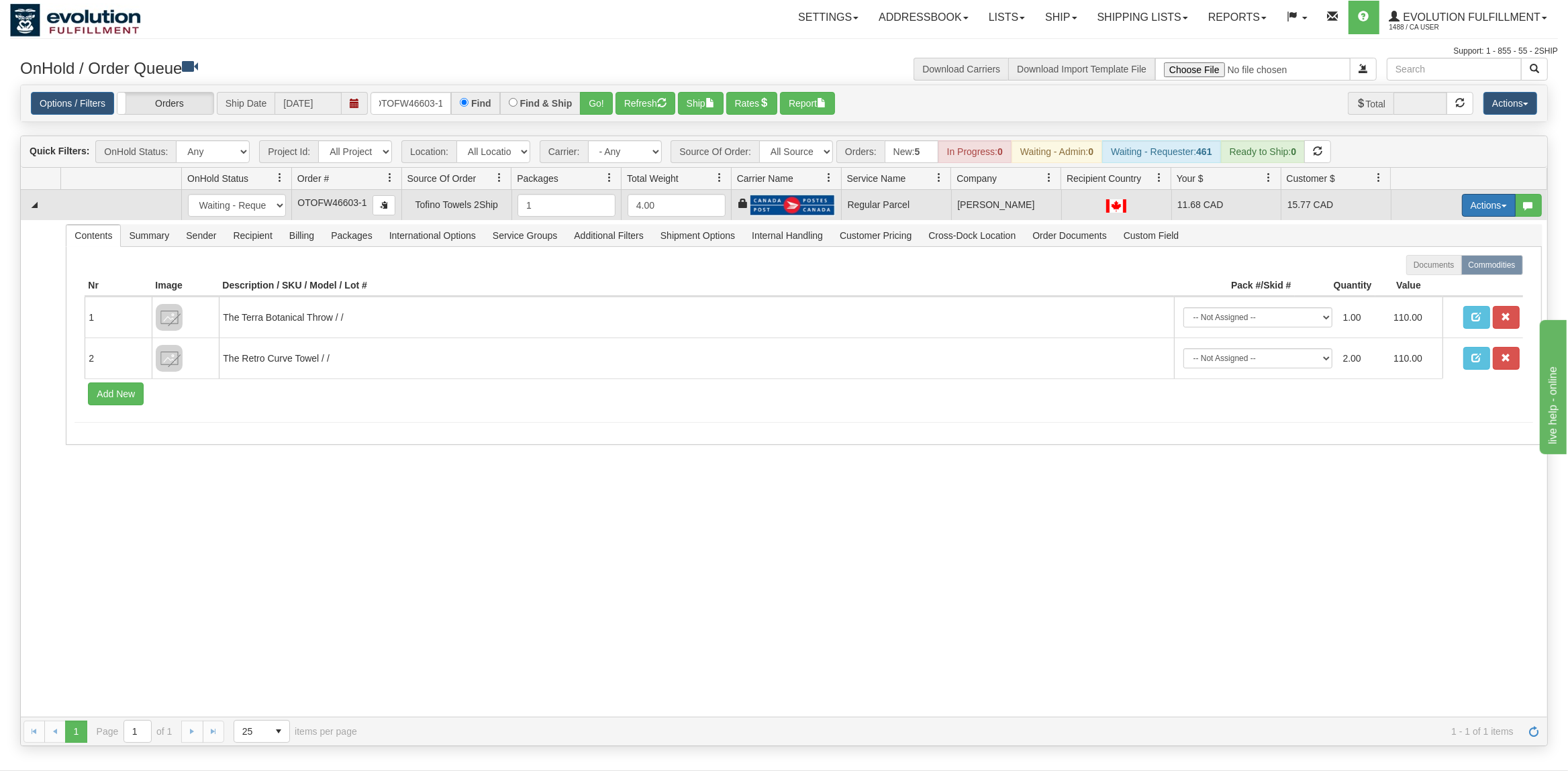
click at [1482, 201] on button "Actions" at bounding box center [1489, 205] width 54 height 23
click at [1443, 266] on span "Rate All Services" at bounding box center [1461, 266] width 80 height 11
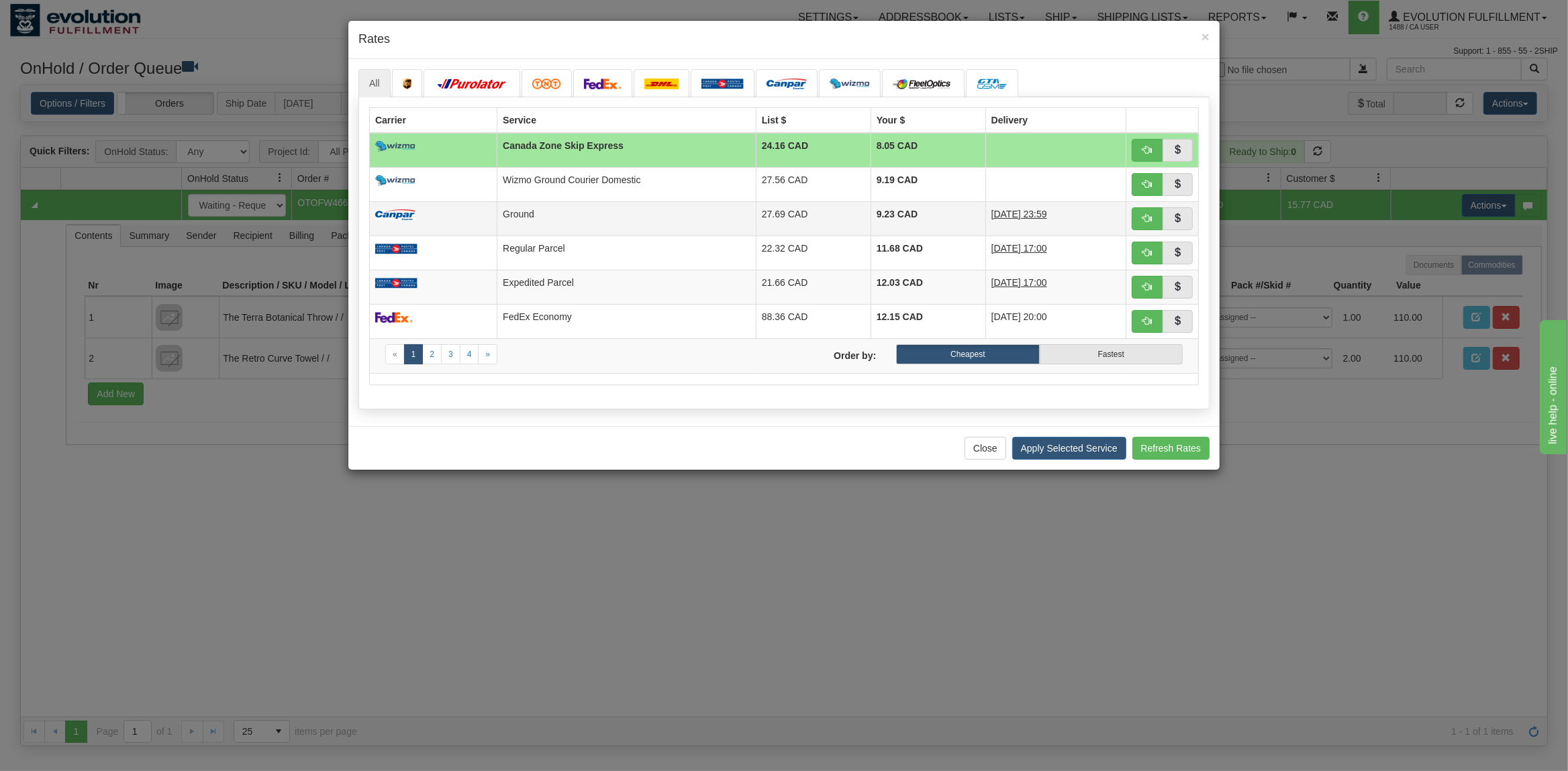
click at [555, 221] on td "Ground" at bounding box center [626, 219] width 259 height 34
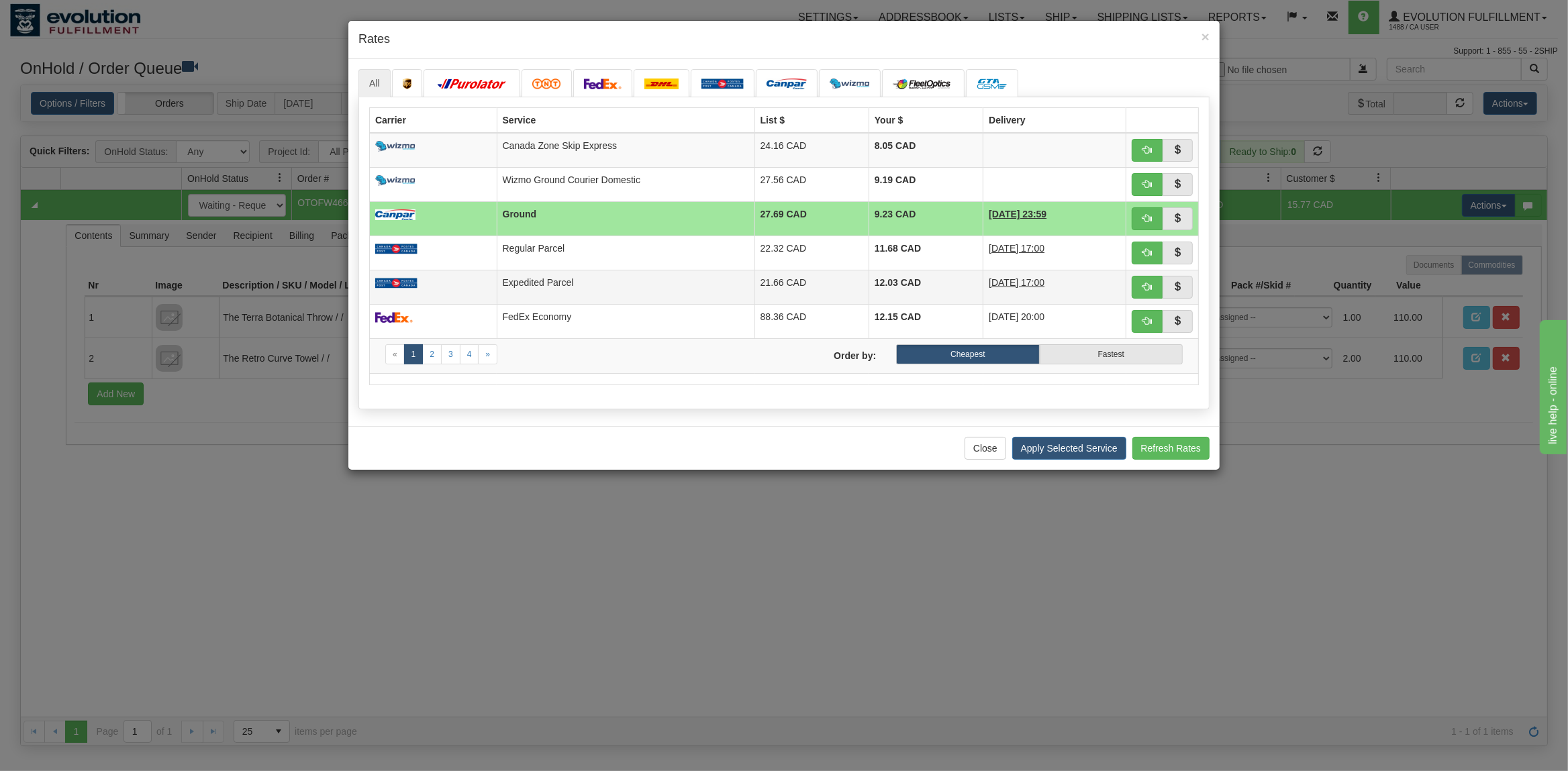
drag, startPoint x: 583, startPoint y: 299, endPoint x: 591, endPoint y: 296, distance: 8.5
click at [589, 296] on td "Expedited Parcel" at bounding box center [626, 287] width 258 height 34
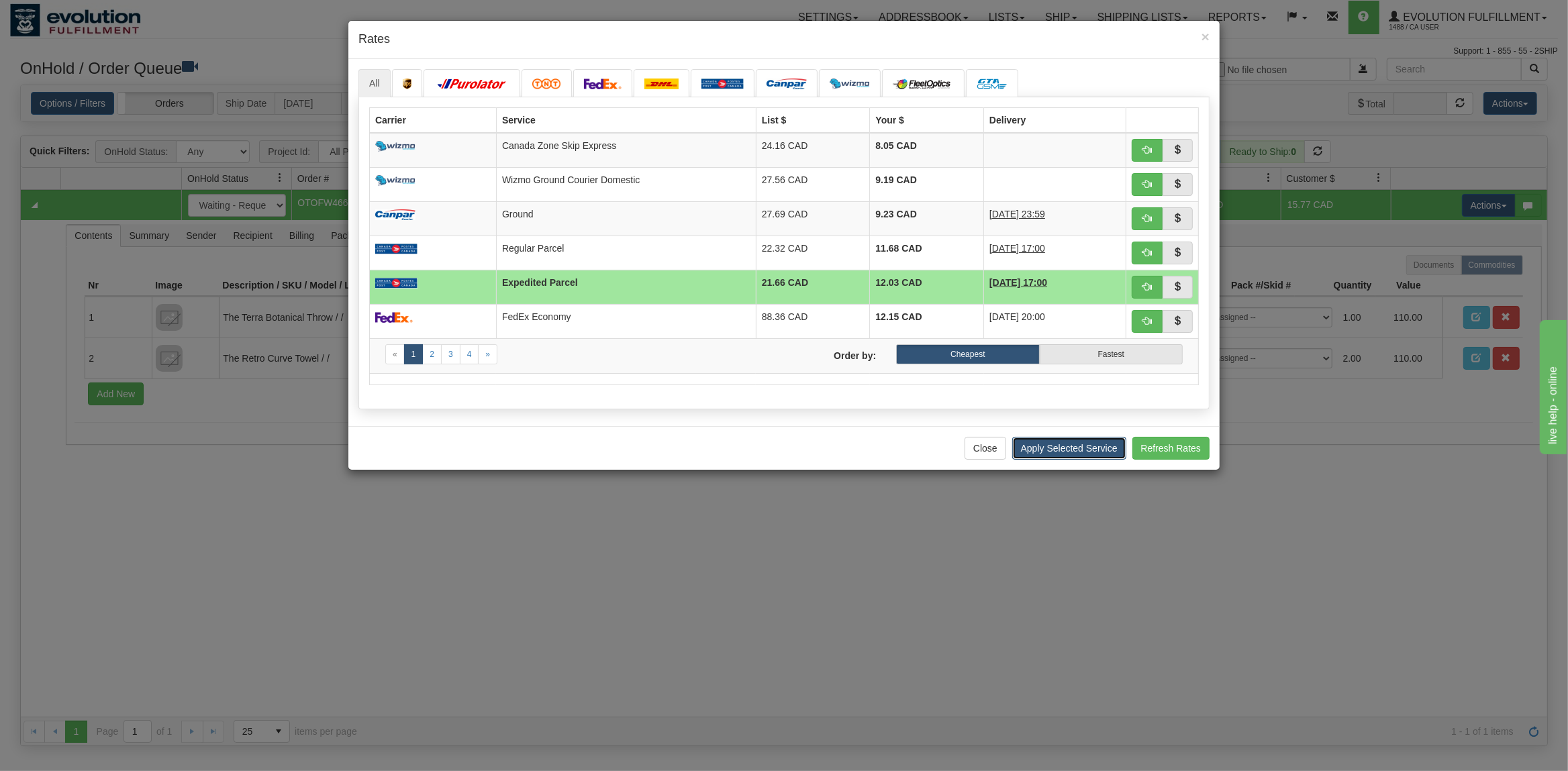
click at [1039, 453] on button "Apply Selected Service" at bounding box center [1069, 449] width 114 height 23
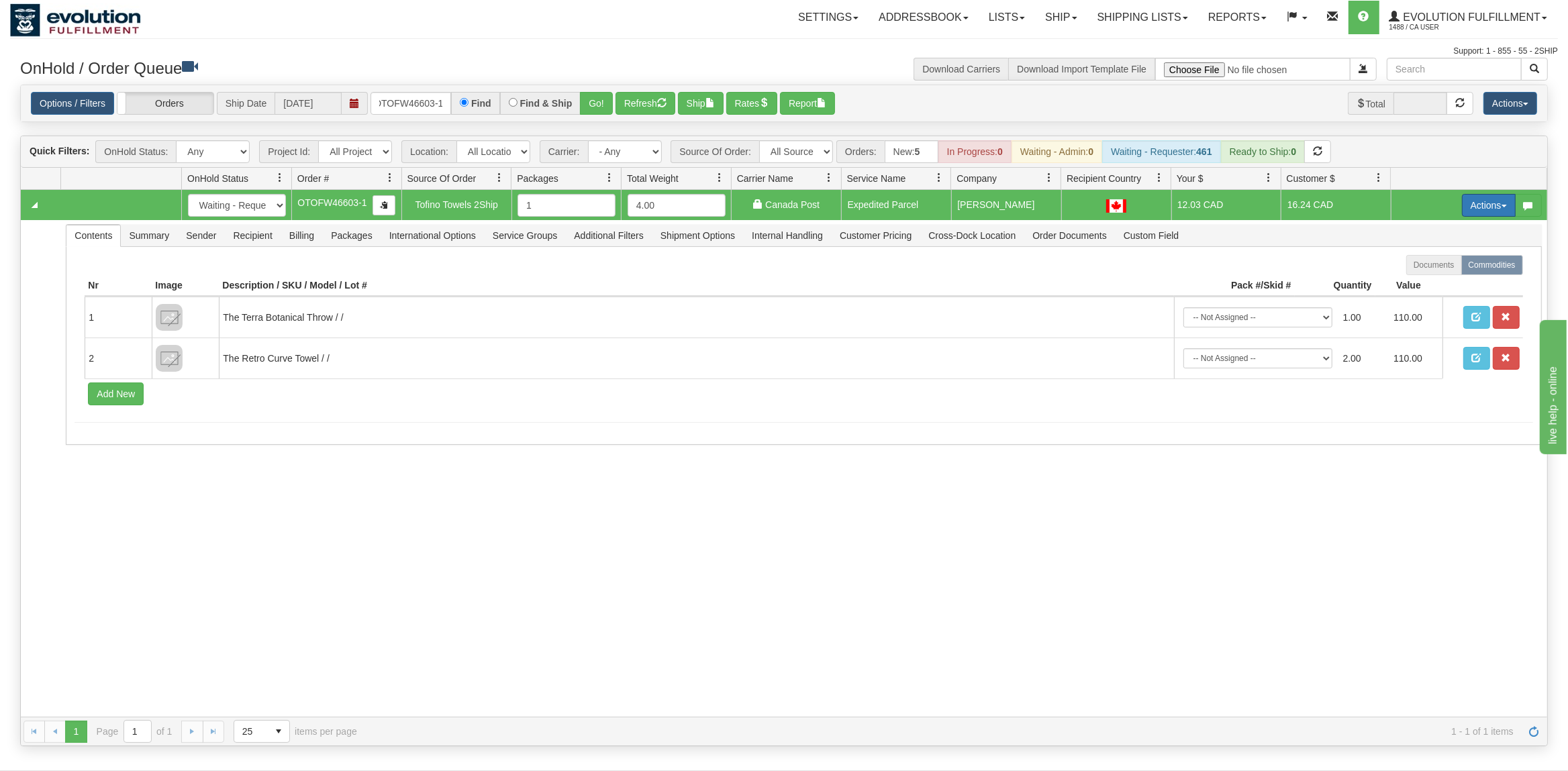
click at [1501, 215] on button "Actions" at bounding box center [1489, 205] width 54 height 23
click at [1421, 285] on span at bounding box center [1426, 283] width 9 height 9
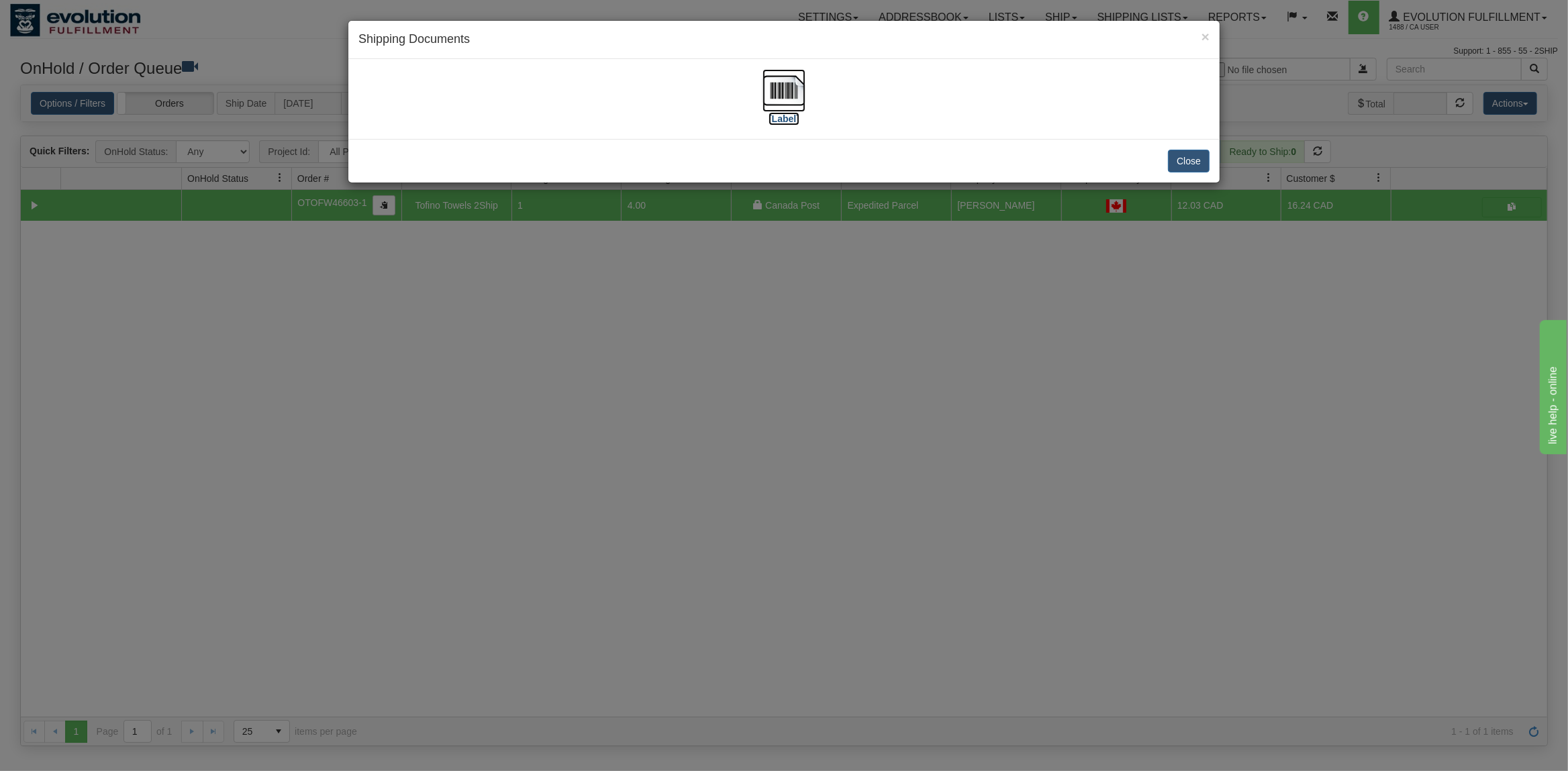
click at [792, 90] on img at bounding box center [784, 91] width 43 height 43
click at [1185, 161] on button "Close" at bounding box center [1189, 161] width 42 height 23
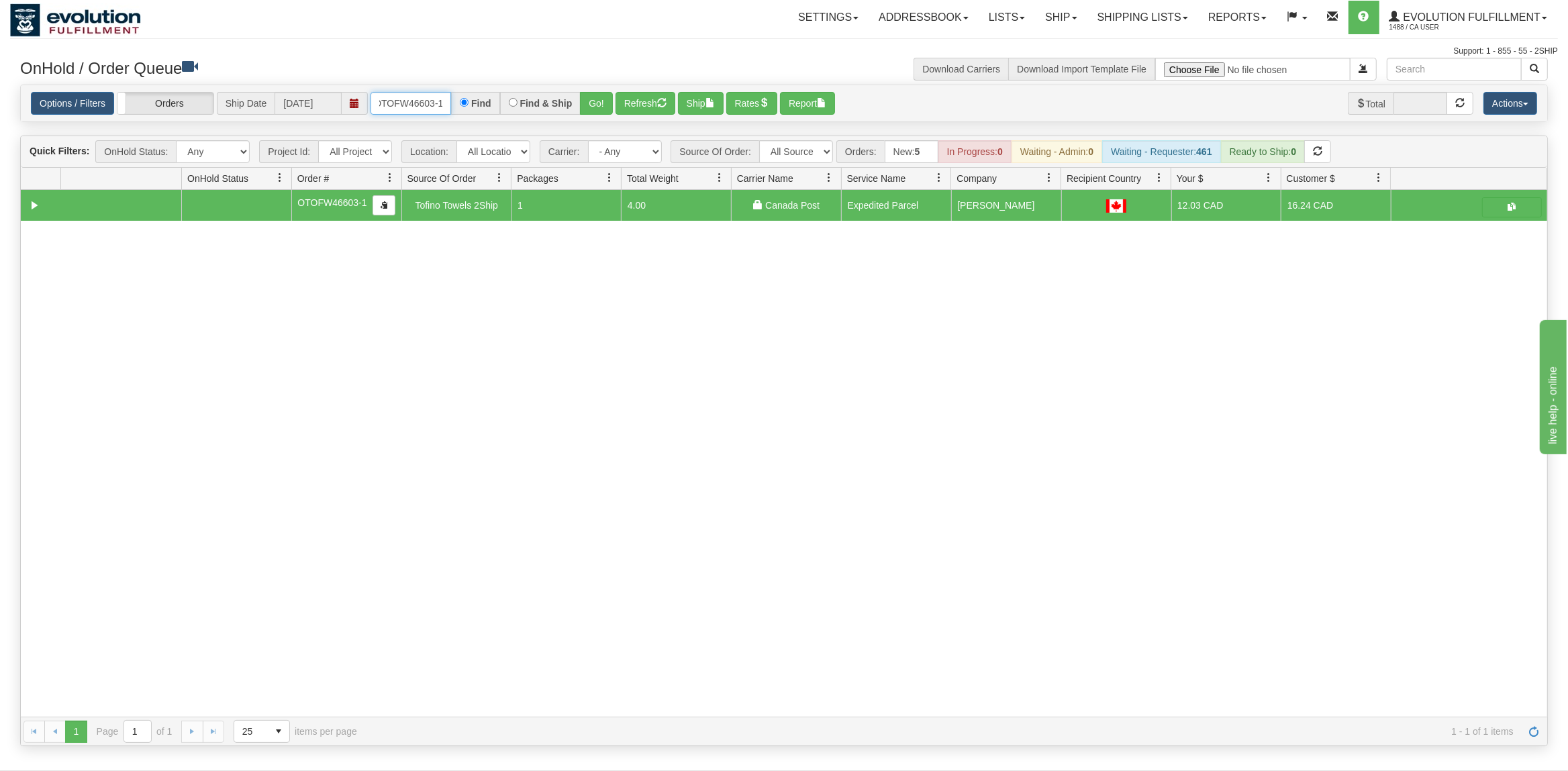
click at [413, 97] on input "OTOFW46603-1" at bounding box center [411, 104] width 80 height 23
click at [413, 98] on input "OTOFW46603-1" at bounding box center [411, 104] width 80 height 23
type input "OAAIW5936-1"
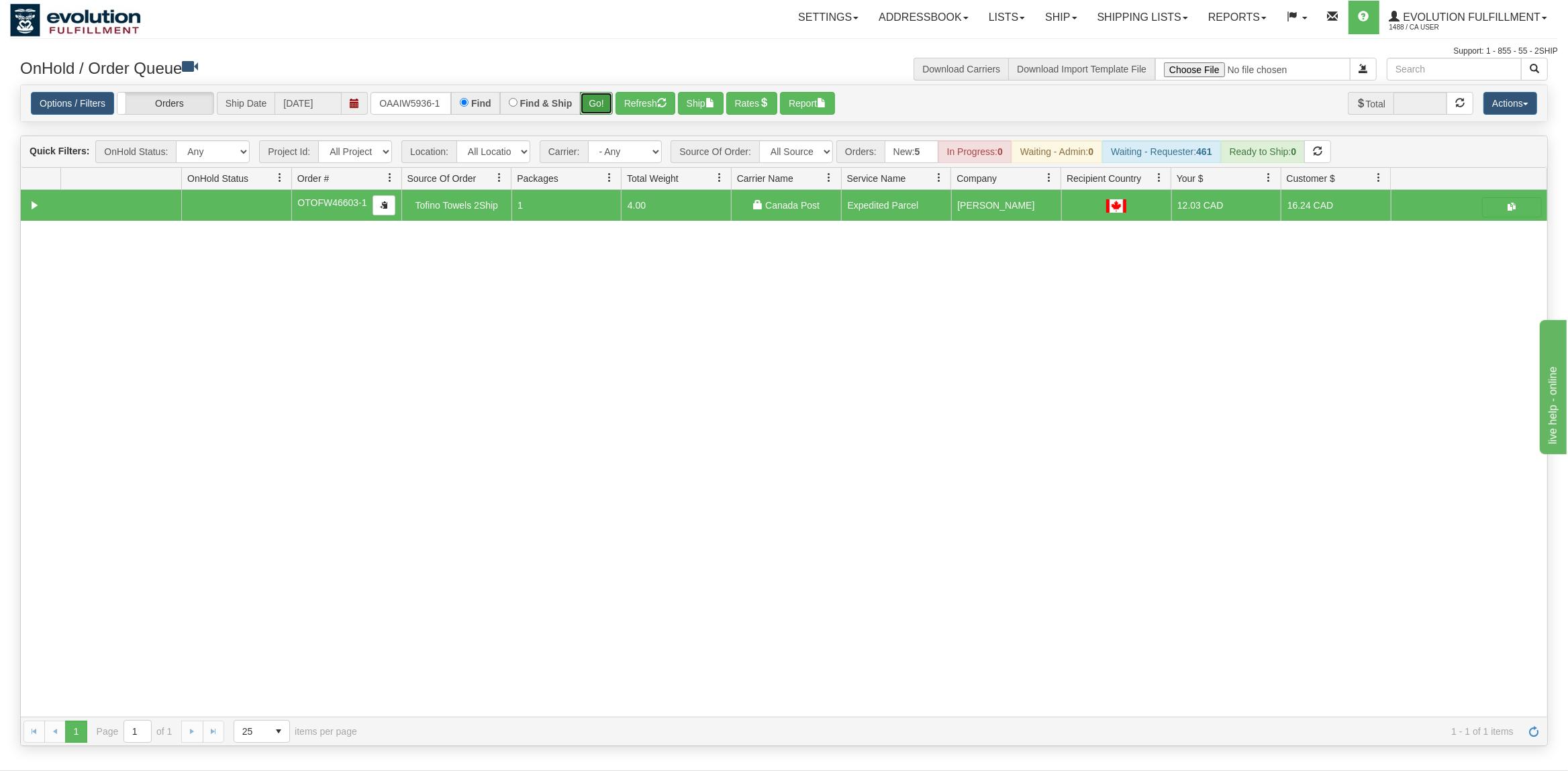
click at [585, 106] on button "Go!" at bounding box center [596, 104] width 33 height 23
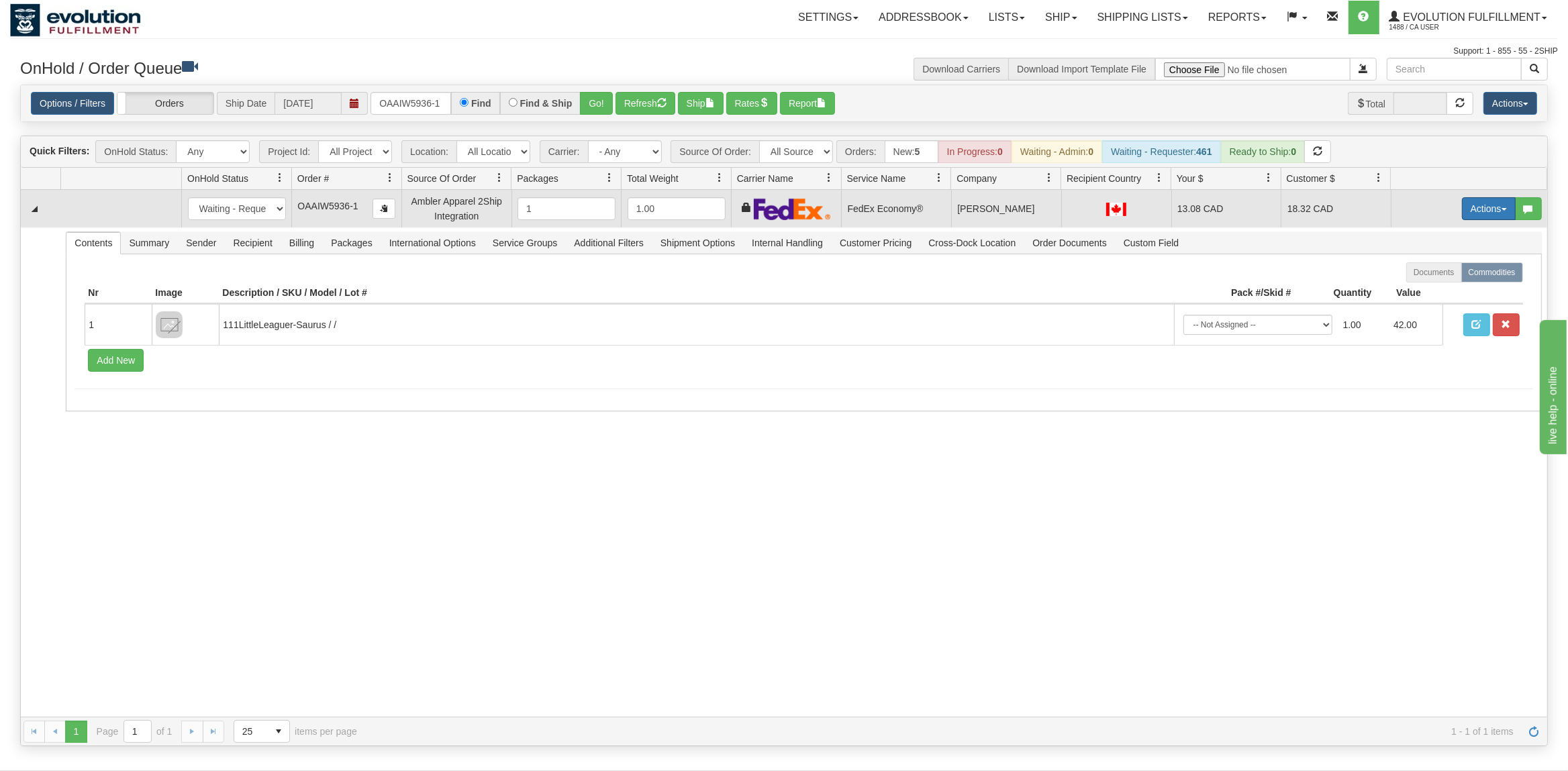
click at [1483, 204] on button "Actions" at bounding box center [1489, 209] width 54 height 23
click at [1425, 288] on span "Ship" at bounding box center [1435, 287] width 28 height 11
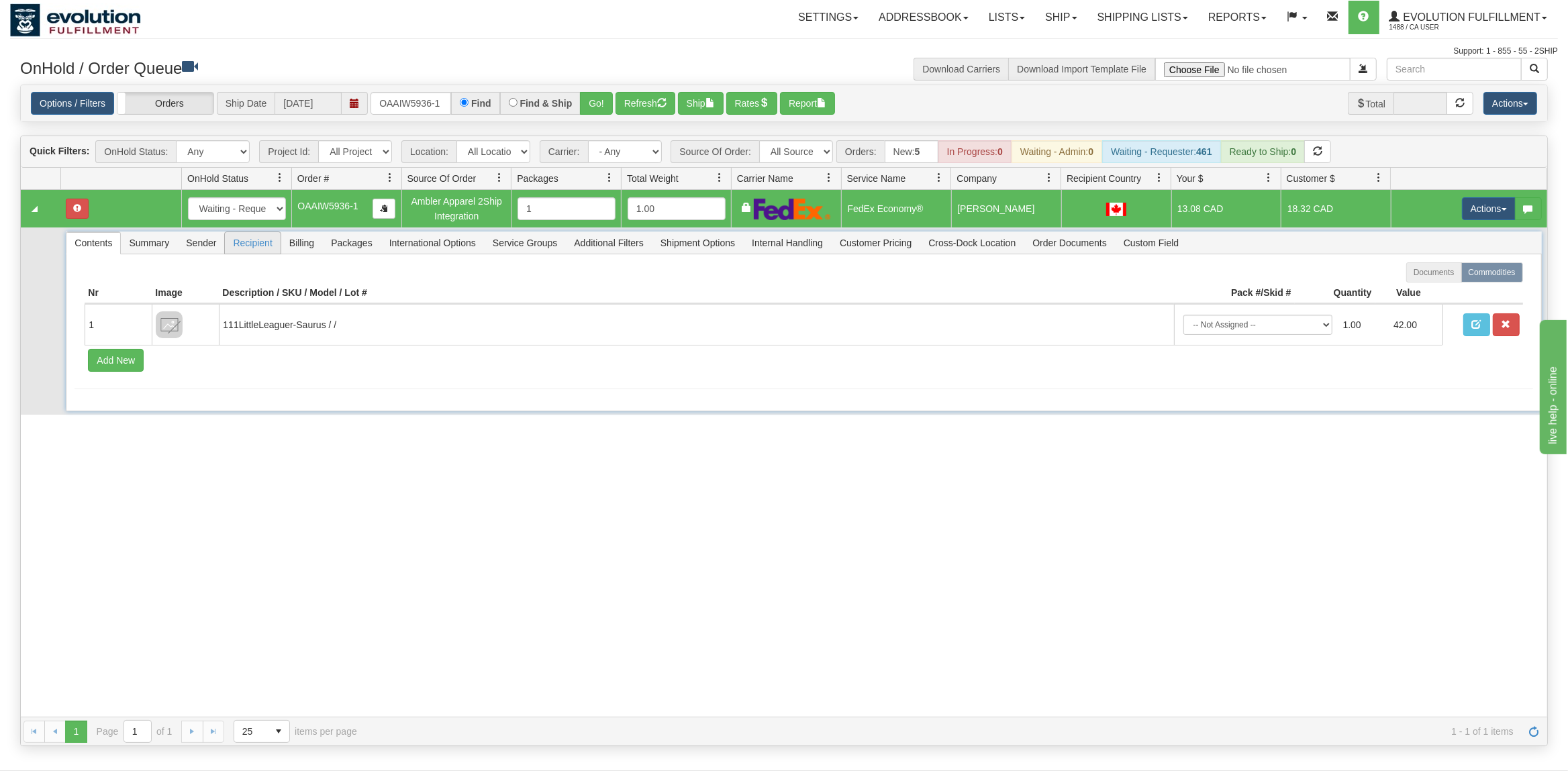
click at [251, 250] on span "Recipient" at bounding box center [252, 243] width 55 height 22
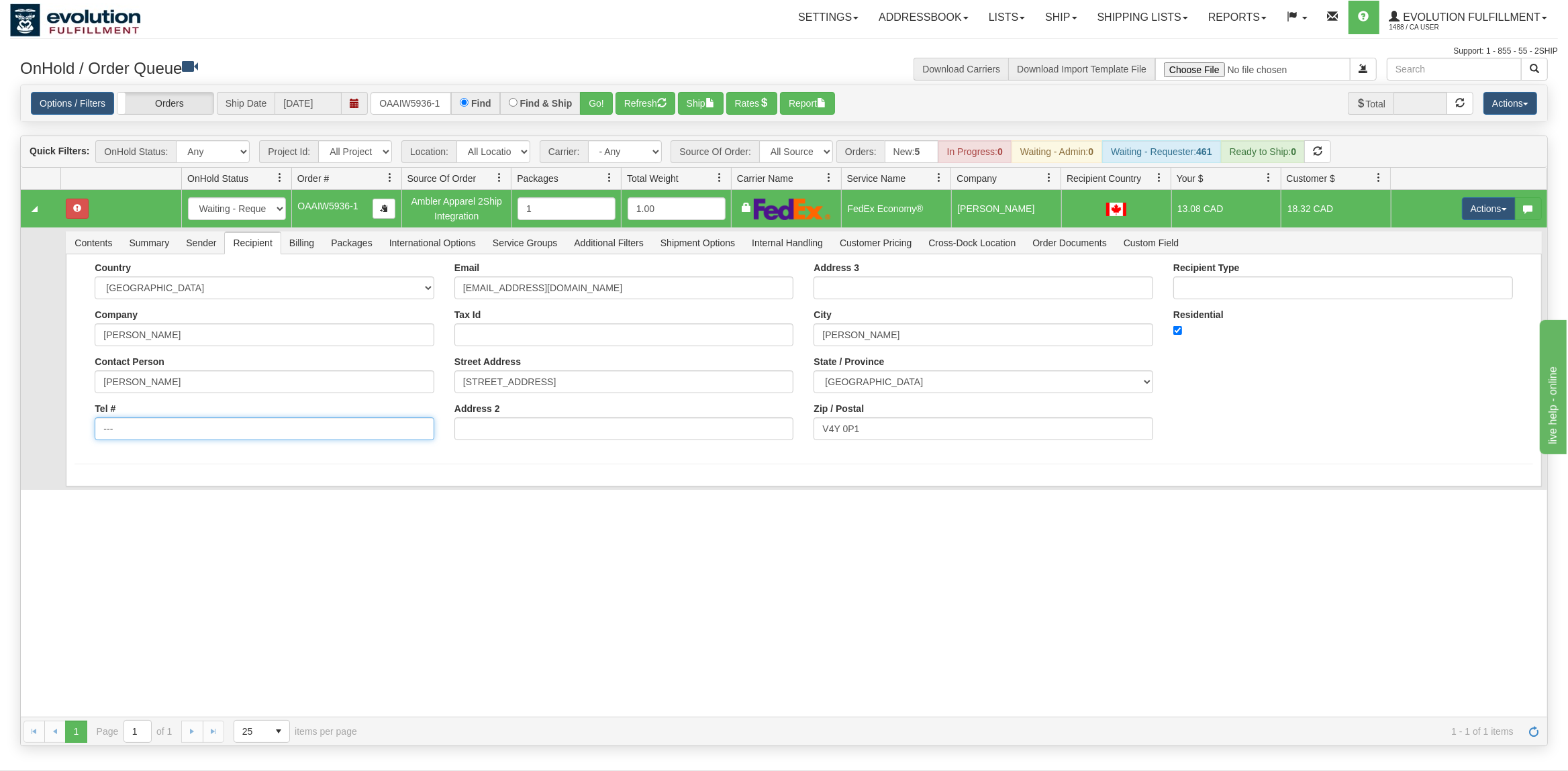
drag, startPoint x: 187, startPoint y: 442, endPoint x: -25, endPoint y: 443, distance: 212.0
type input "-"
click at [158, 443] on div "Country [GEOGRAPHIC_DATA] [GEOGRAPHIC_DATA] [GEOGRAPHIC_DATA] [GEOGRAPHIC_DATA]…" at bounding box center [264, 356] width 360 height 188
click at [182, 435] on input "Tel #" at bounding box center [265, 429] width 340 height 23
click at [207, 436] on input "Tel #" at bounding box center [265, 429] width 340 height 23
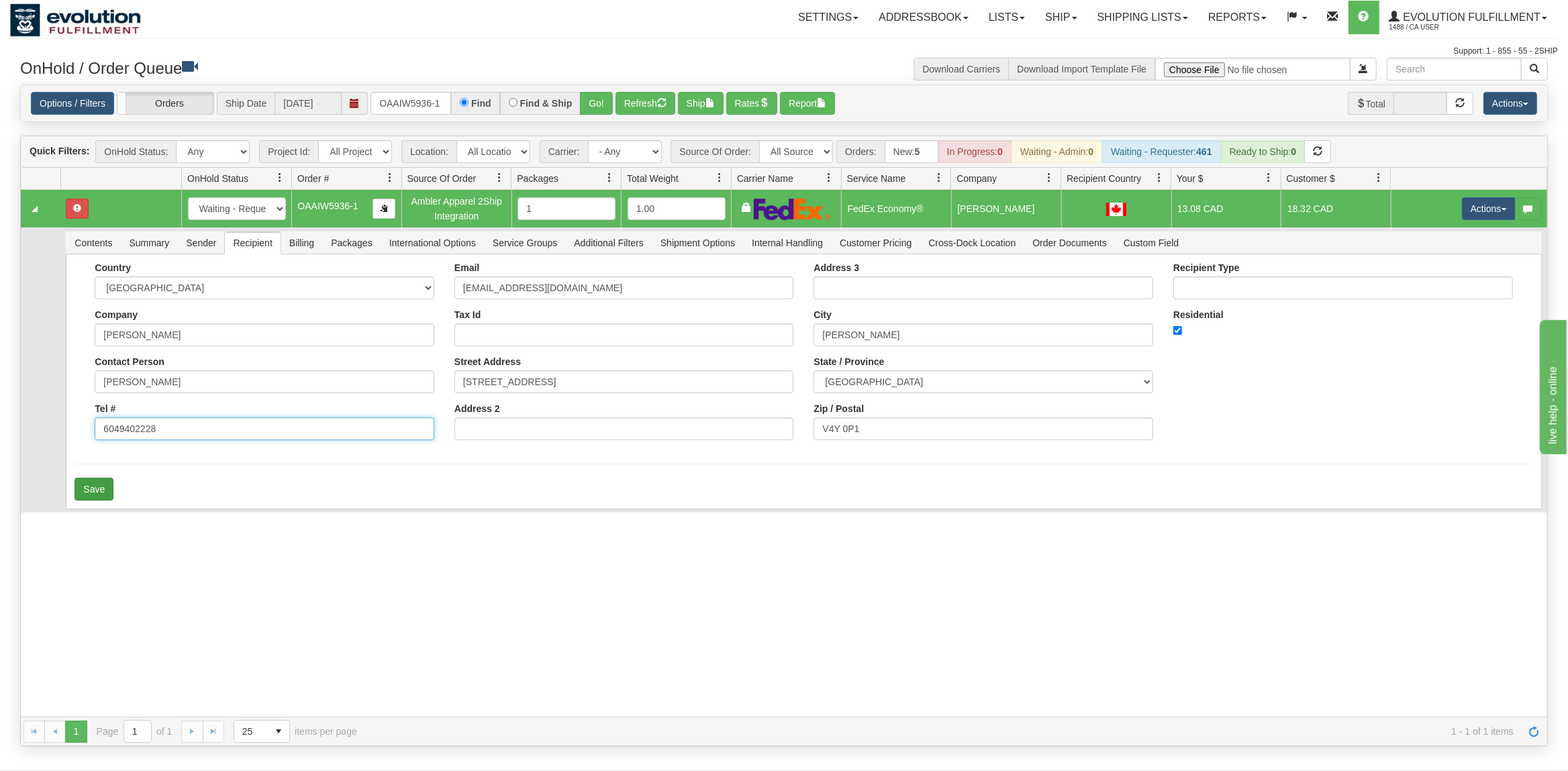
type input "6049402228"
click at [76, 494] on button "Save" at bounding box center [93, 490] width 39 height 23
click at [1480, 211] on button "Actions" at bounding box center [1489, 209] width 54 height 23
click at [1438, 284] on span "Ship" at bounding box center [1435, 287] width 28 height 11
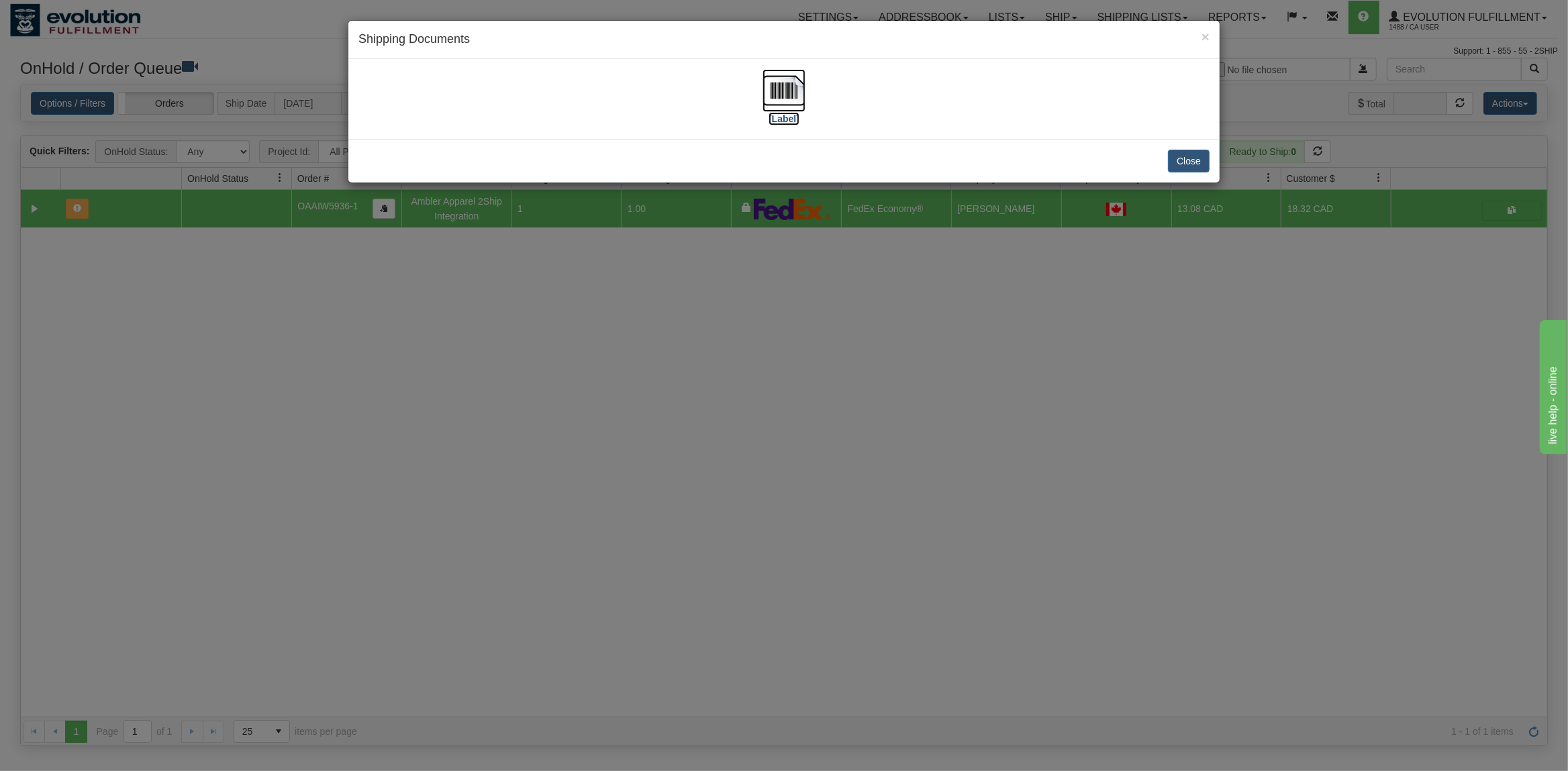
click at [788, 81] on img at bounding box center [784, 91] width 43 height 43
click at [1187, 157] on button "Close" at bounding box center [1189, 161] width 42 height 23
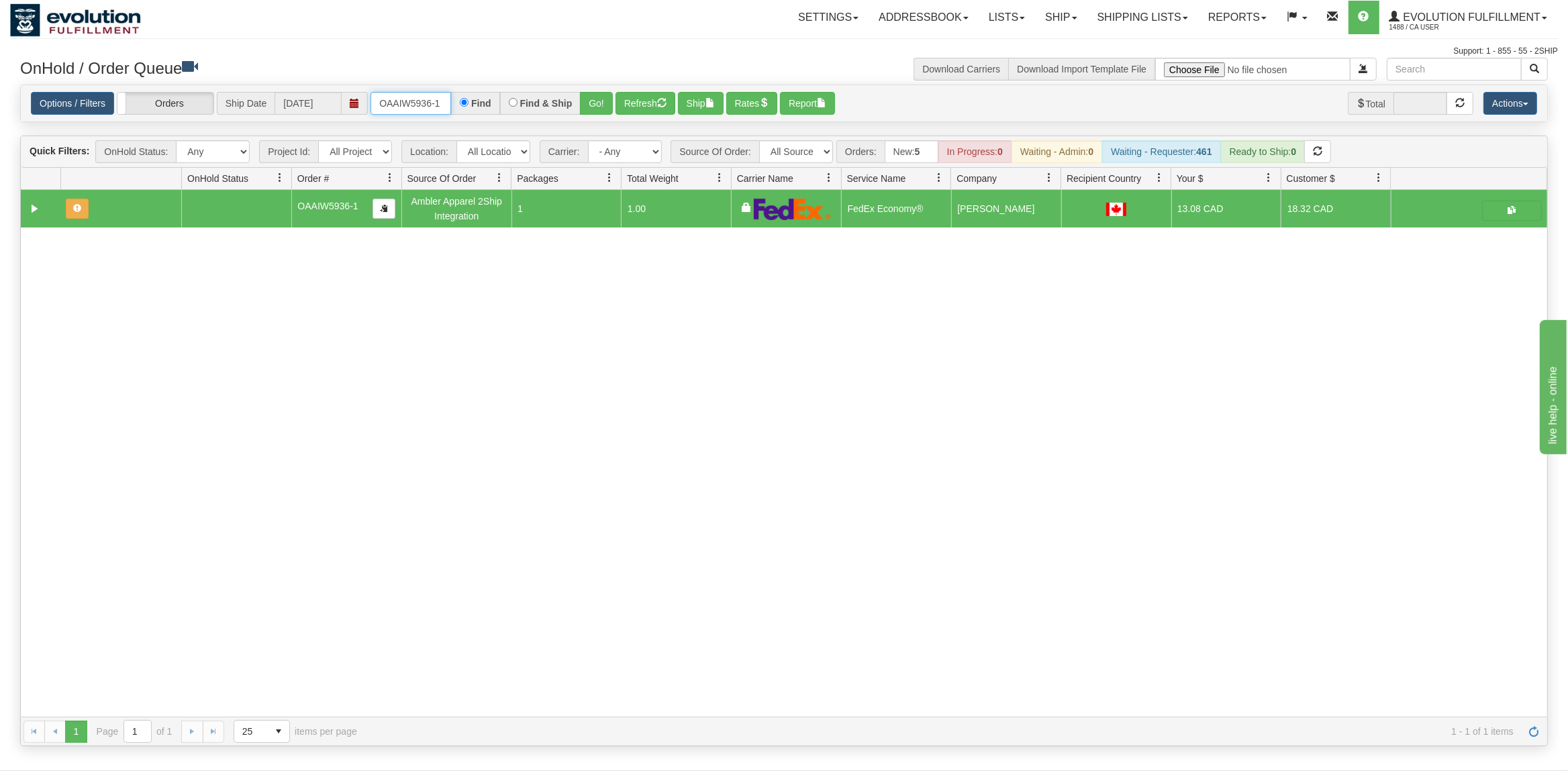
click at [425, 101] on input "OAAIW5936-1" at bounding box center [411, 104] width 80 height 23
type input "OEMU0030447001"
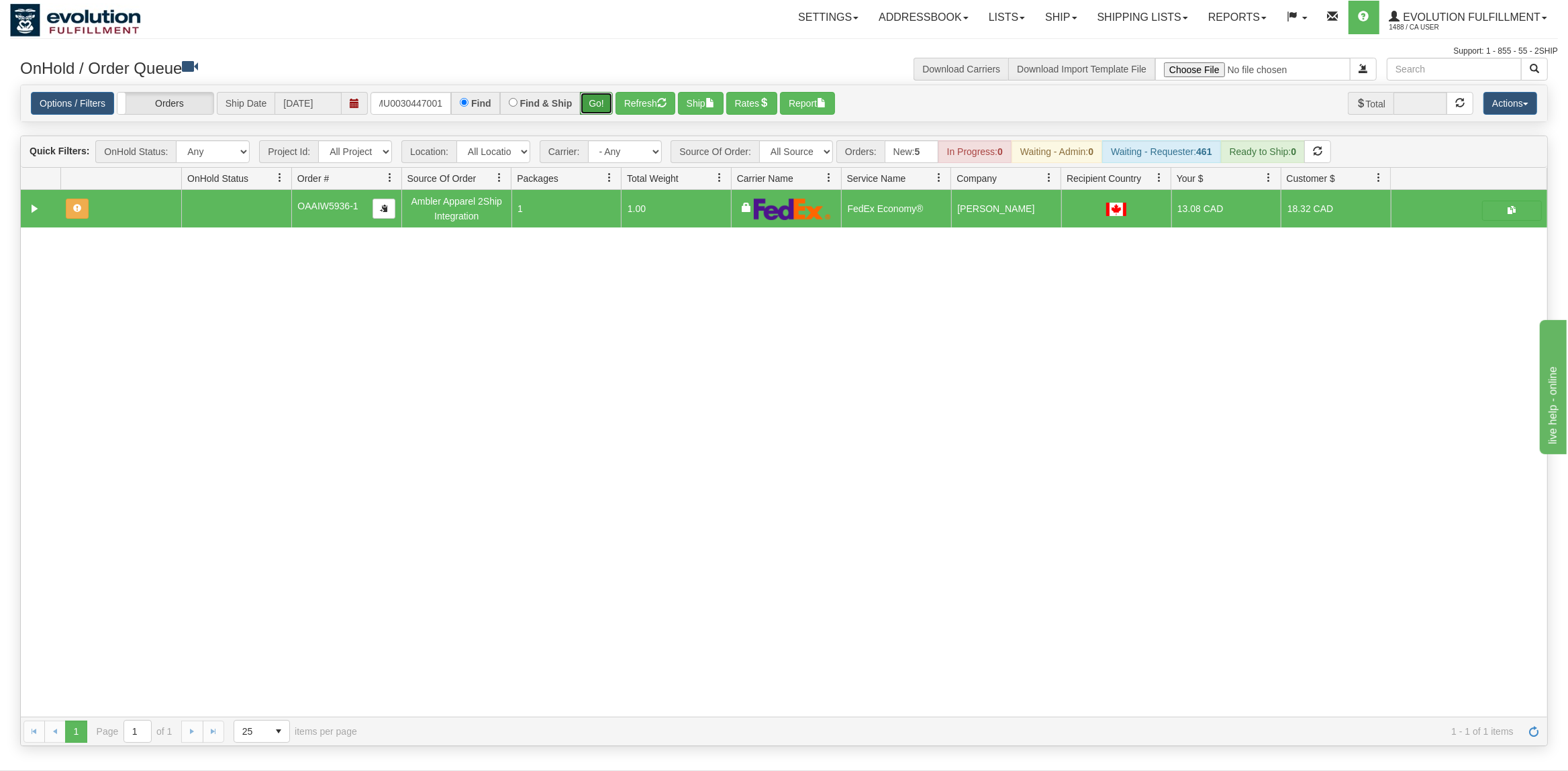
click at [604, 104] on button "Go!" at bounding box center [596, 104] width 33 height 23
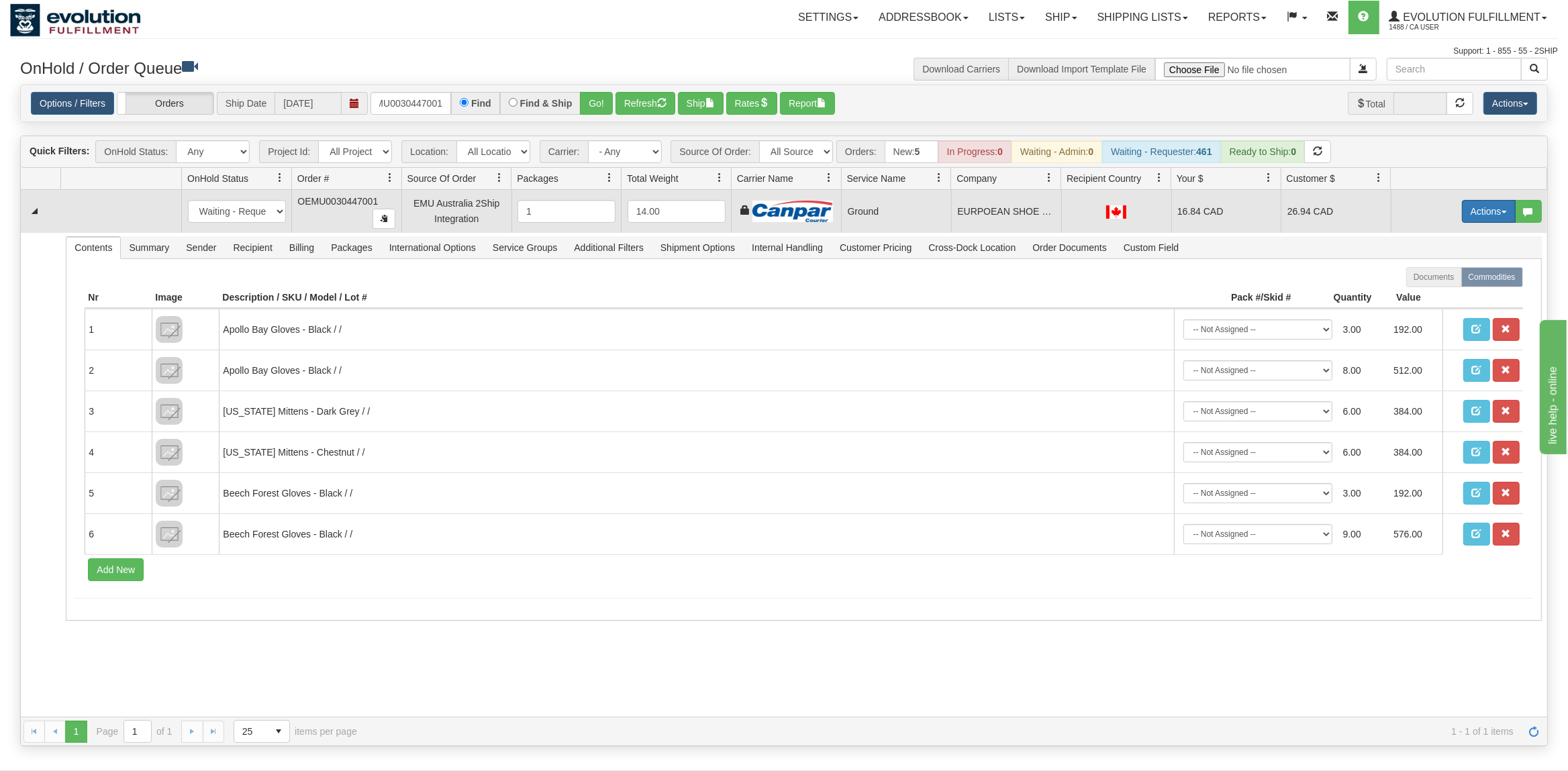
click at [1483, 214] on button "Actions" at bounding box center [1489, 212] width 54 height 23
click at [1434, 290] on span "Ship" at bounding box center [1435, 290] width 28 height 11
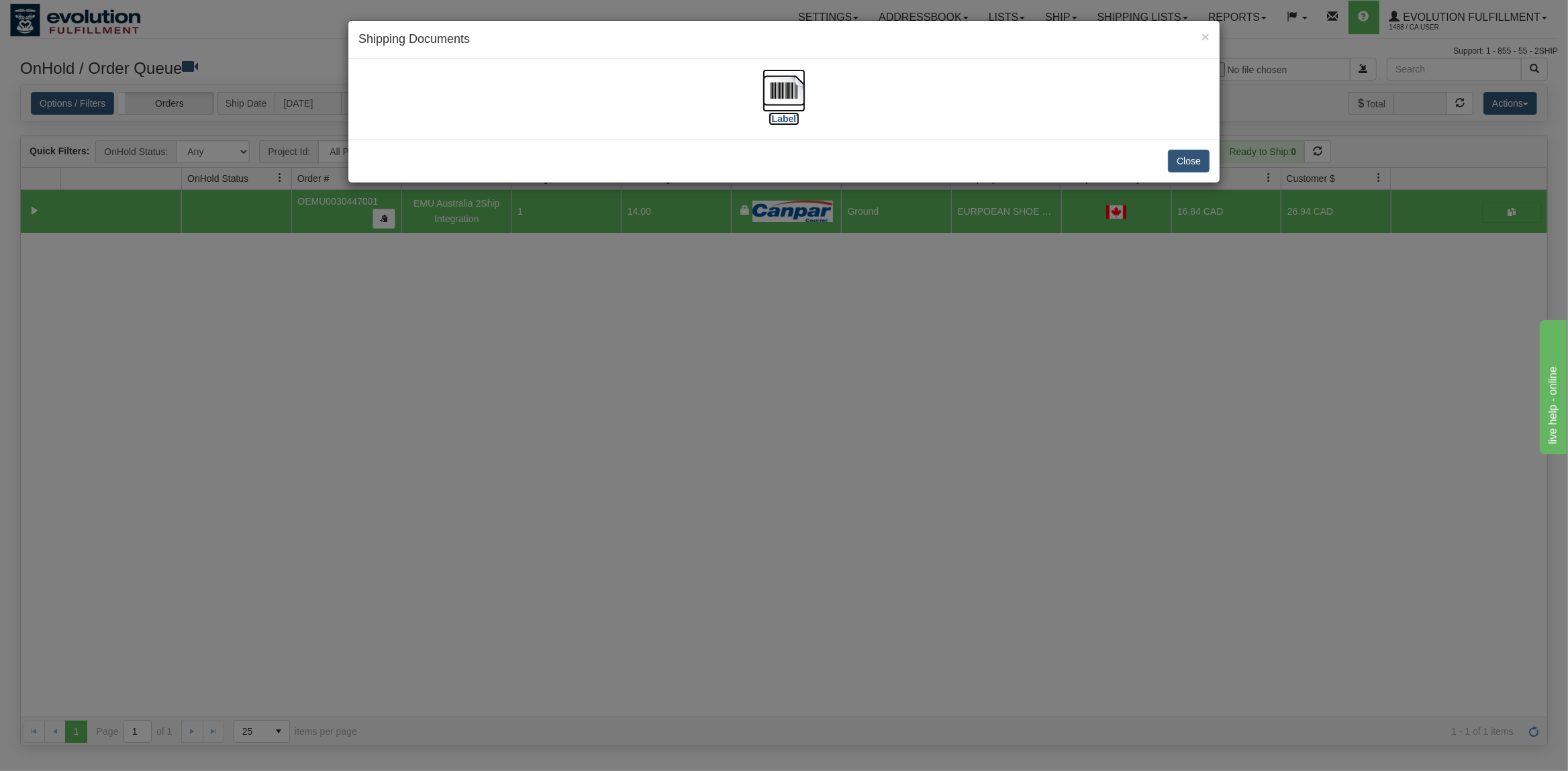
click at [781, 87] on img at bounding box center [784, 91] width 43 height 43
